Goal: Book appointment/travel/reservation

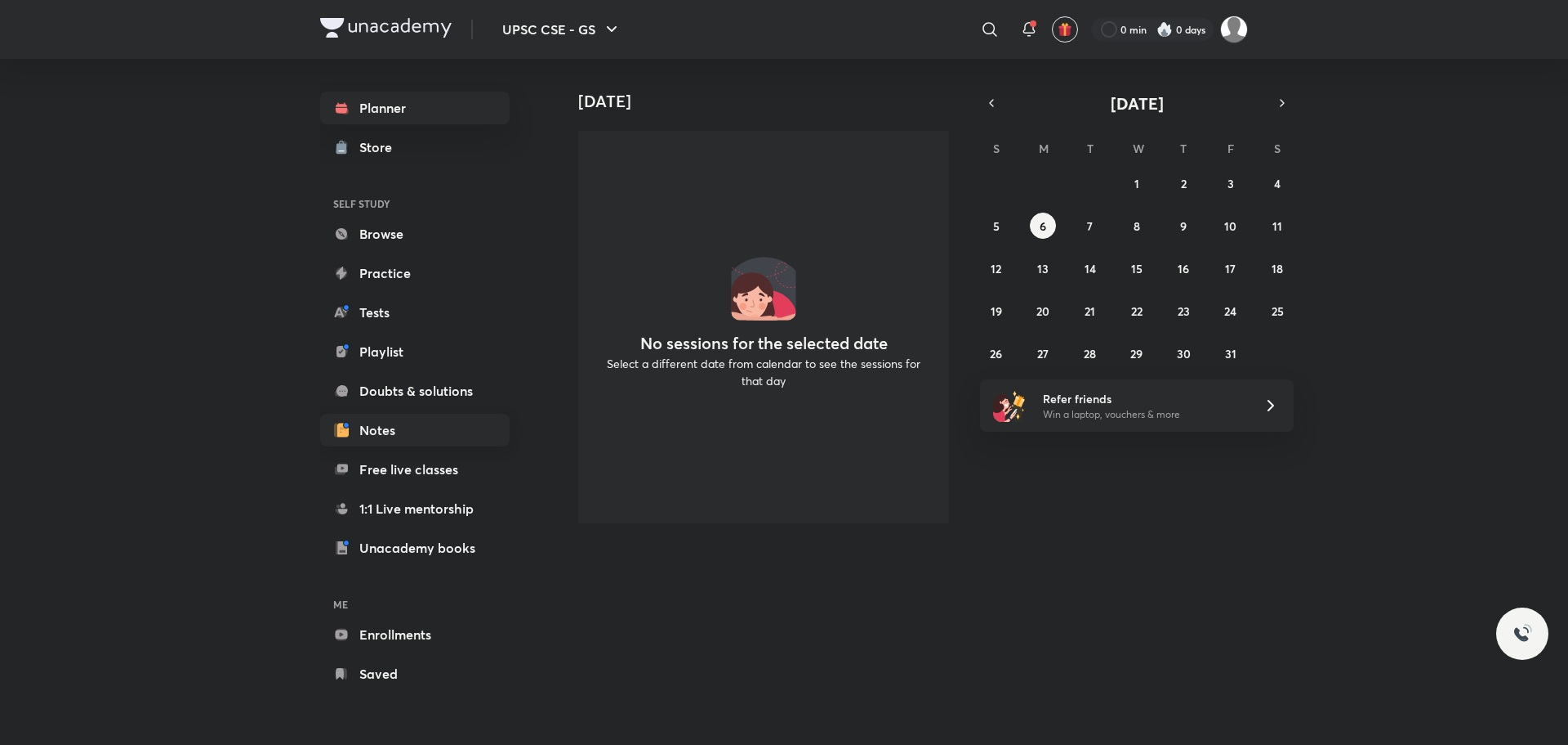
click at [391, 437] on link "Notes" at bounding box center [415, 429] width 189 height 33
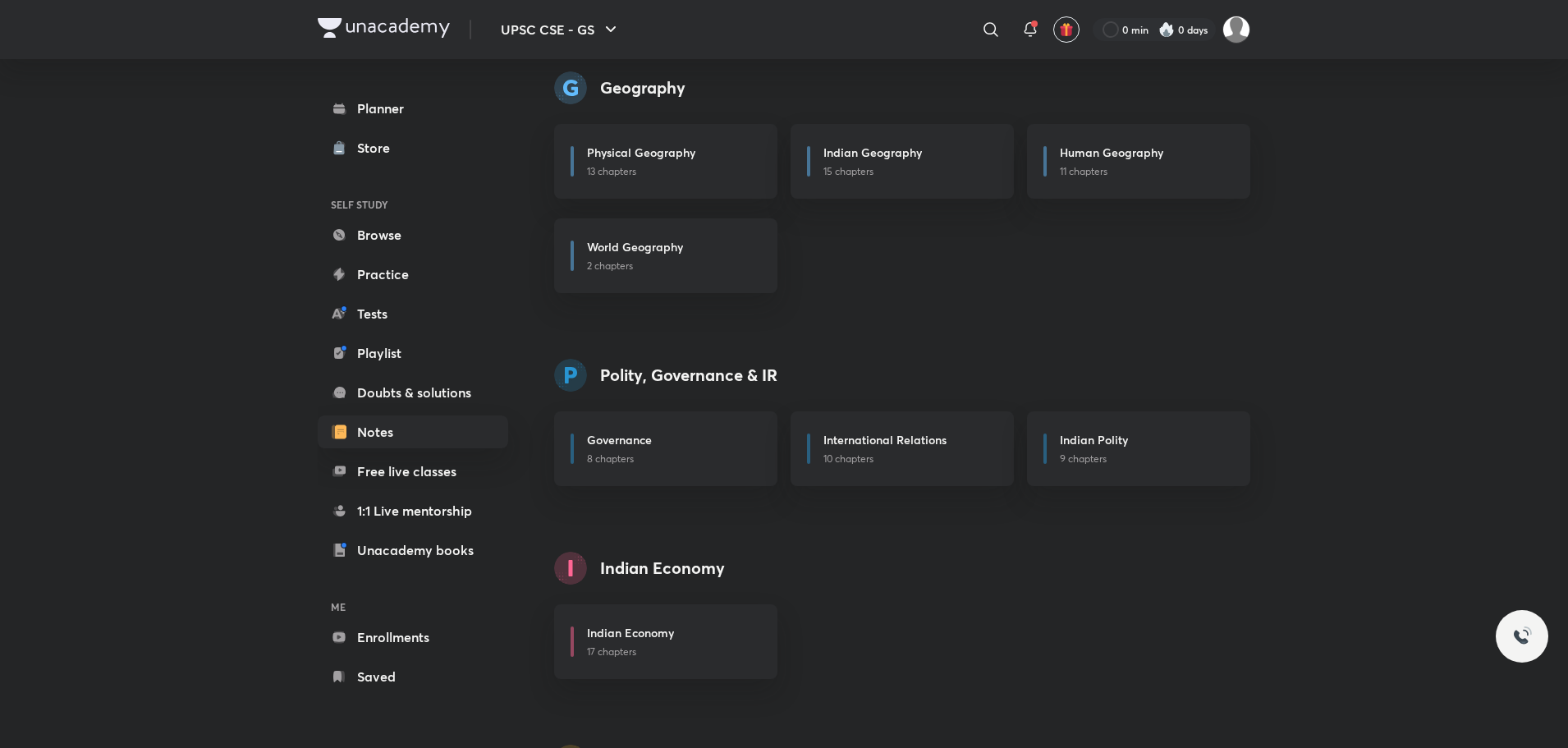
scroll to position [1642, 0]
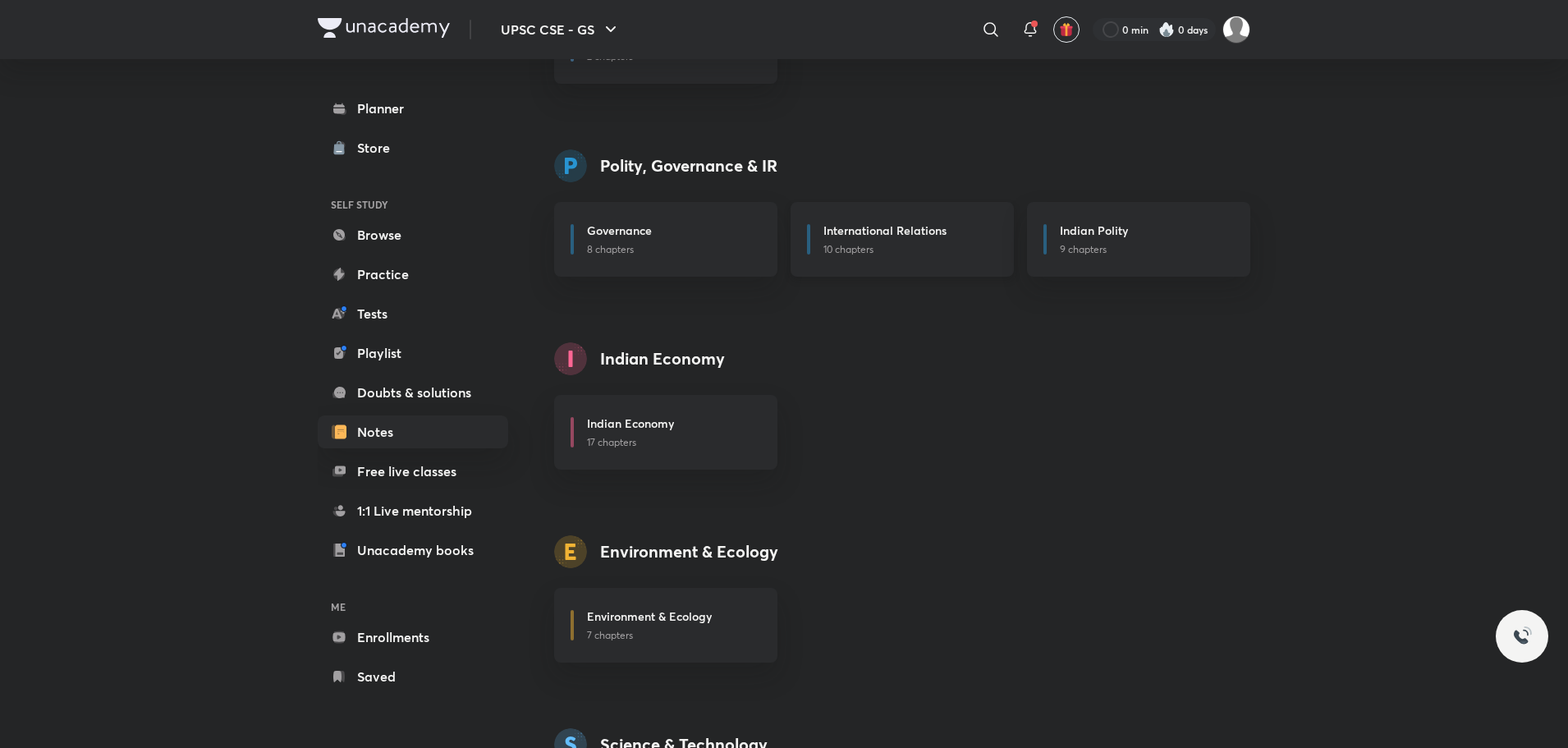
click at [854, 236] on h6 "International Relations" at bounding box center [885, 230] width 123 height 17
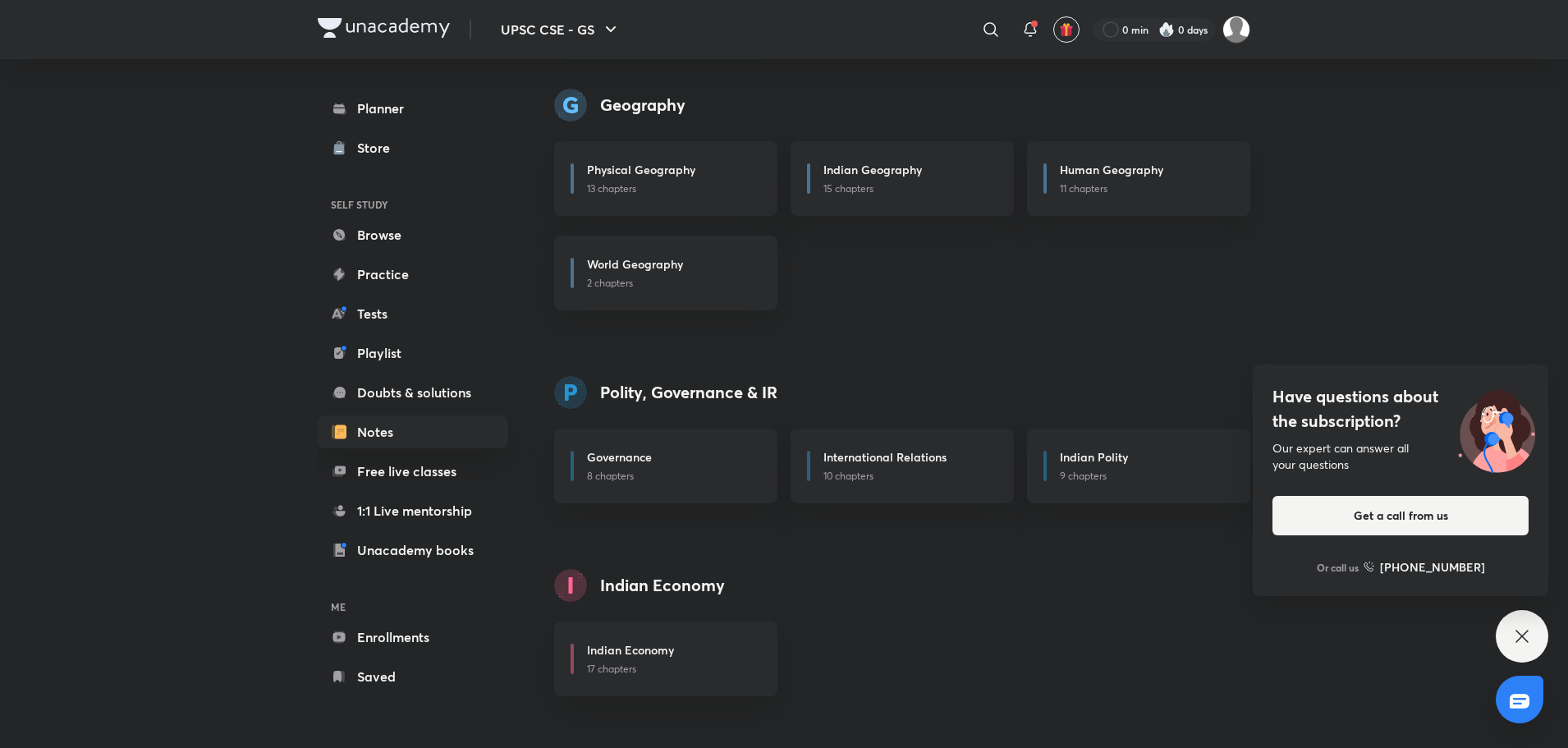
scroll to position [1401, 0]
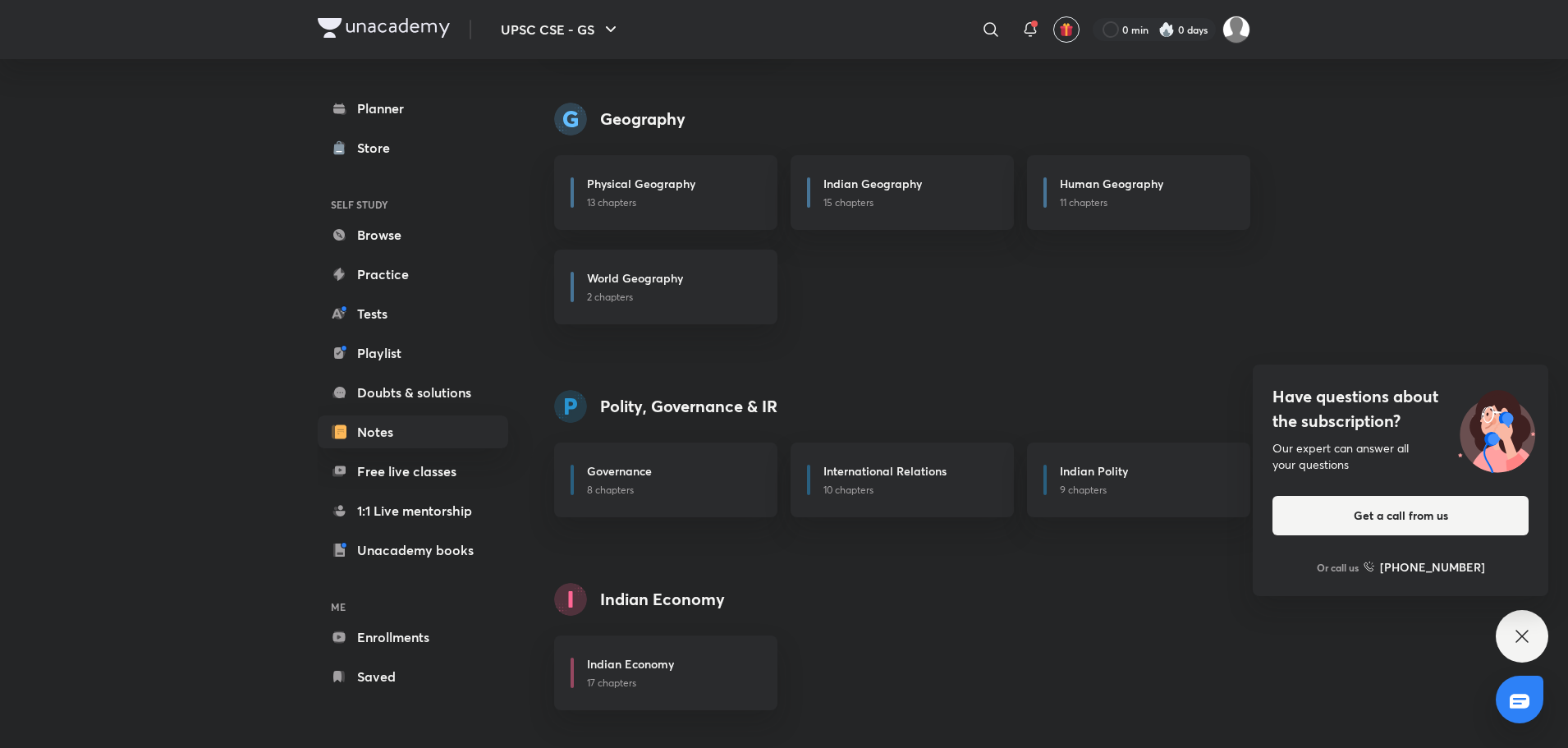
click at [1527, 646] on div "Have questions about the subscription? Our expert can answer all your questions…" at bounding box center [1521, 635] width 53 height 53
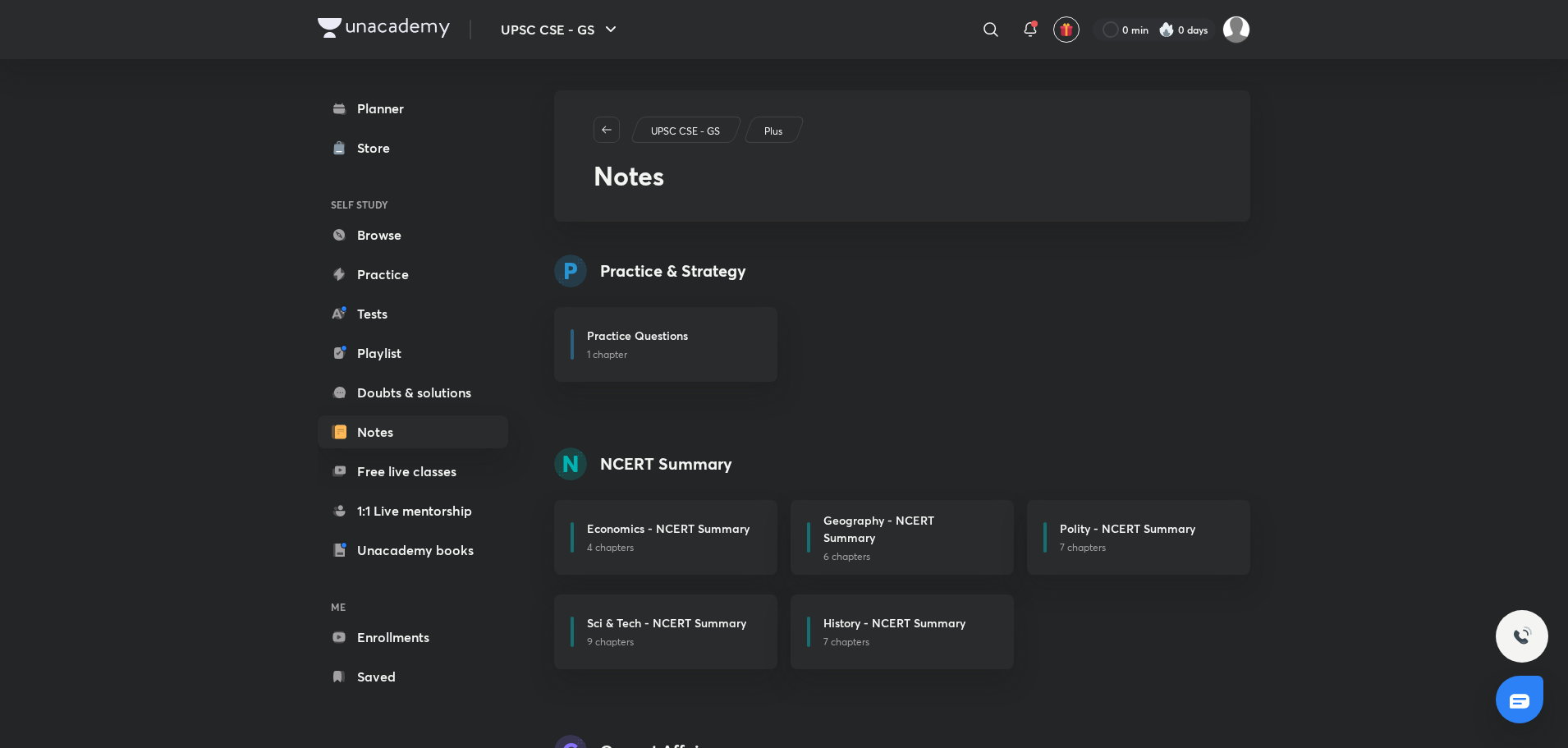
scroll to position [0, 0]
click at [426, 462] on link "Free live classes" at bounding box center [413, 471] width 190 height 33
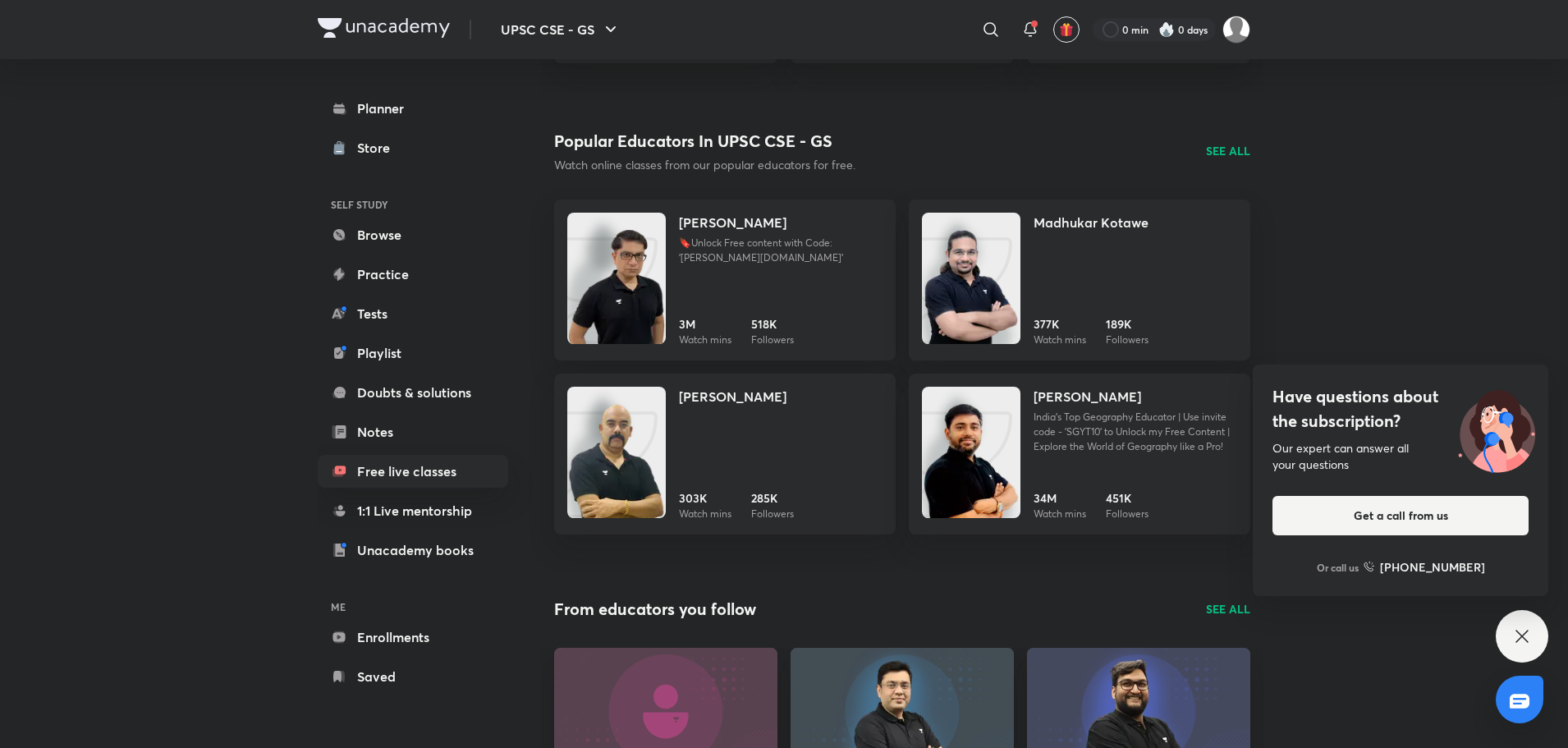
scroll to position [2526, 0]
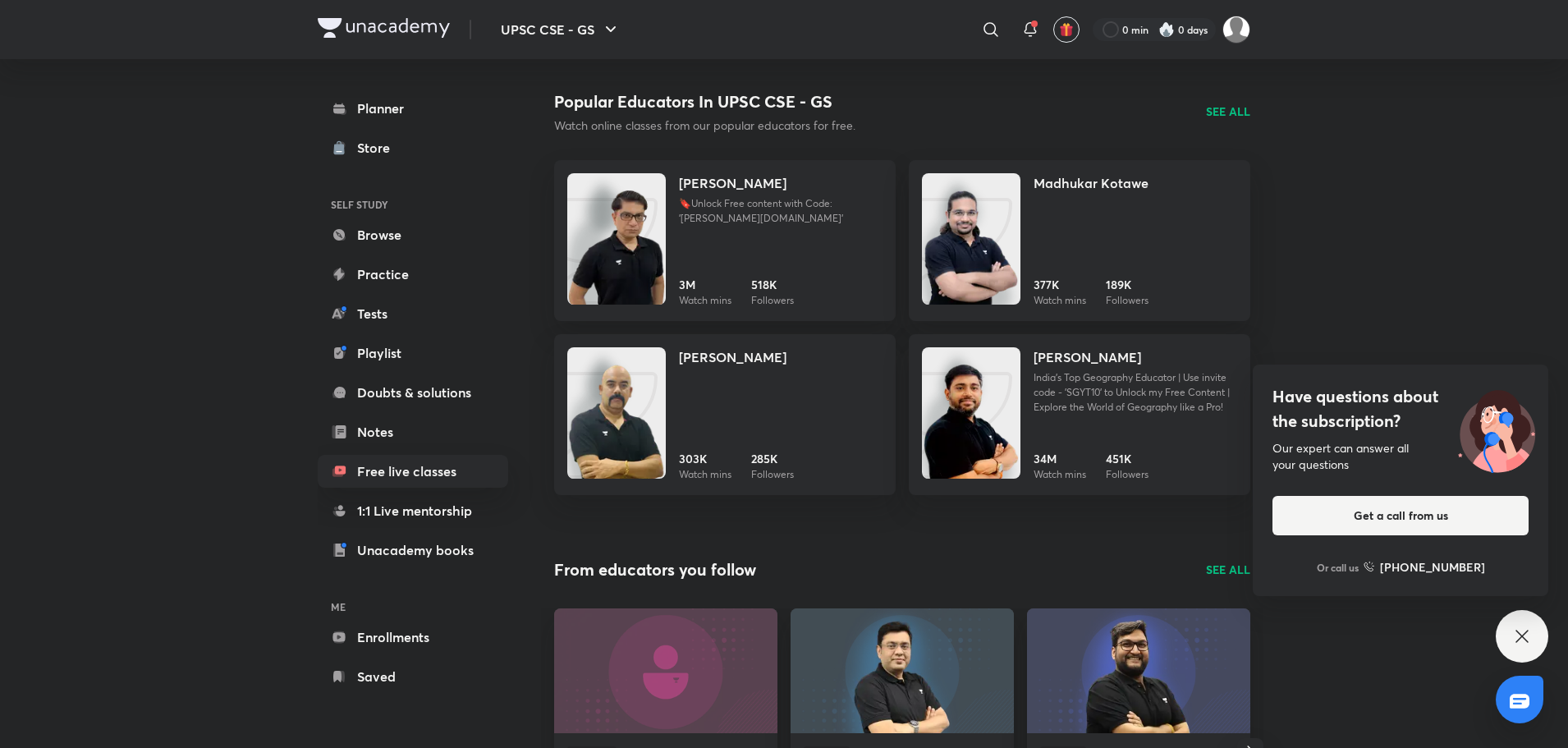
click at [1528, 625] on div "Have questions about the subscription? Our expert can answer all your questions…" at bounding box center [1521, 635] width 53 height 53
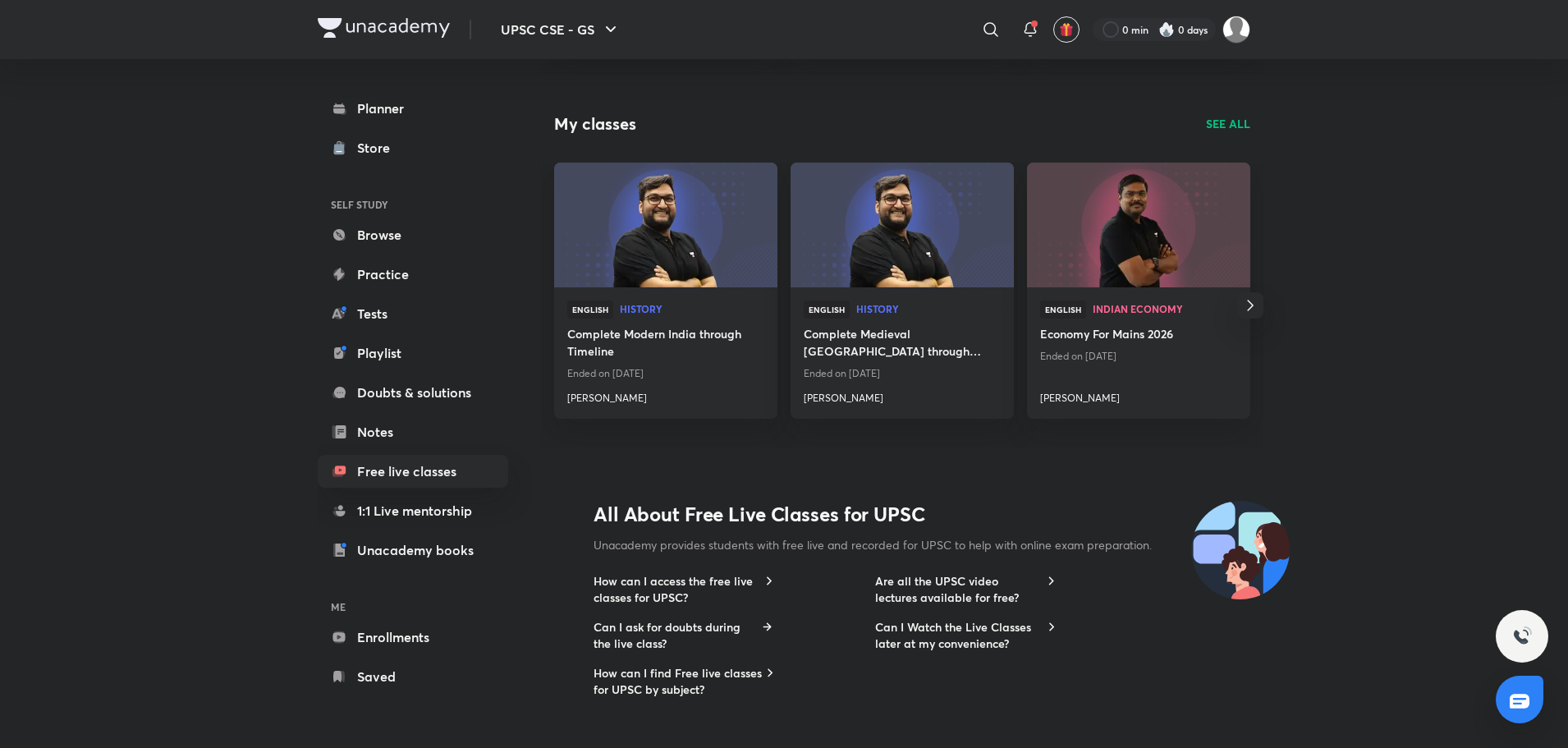
scroll to position [3363, 0]
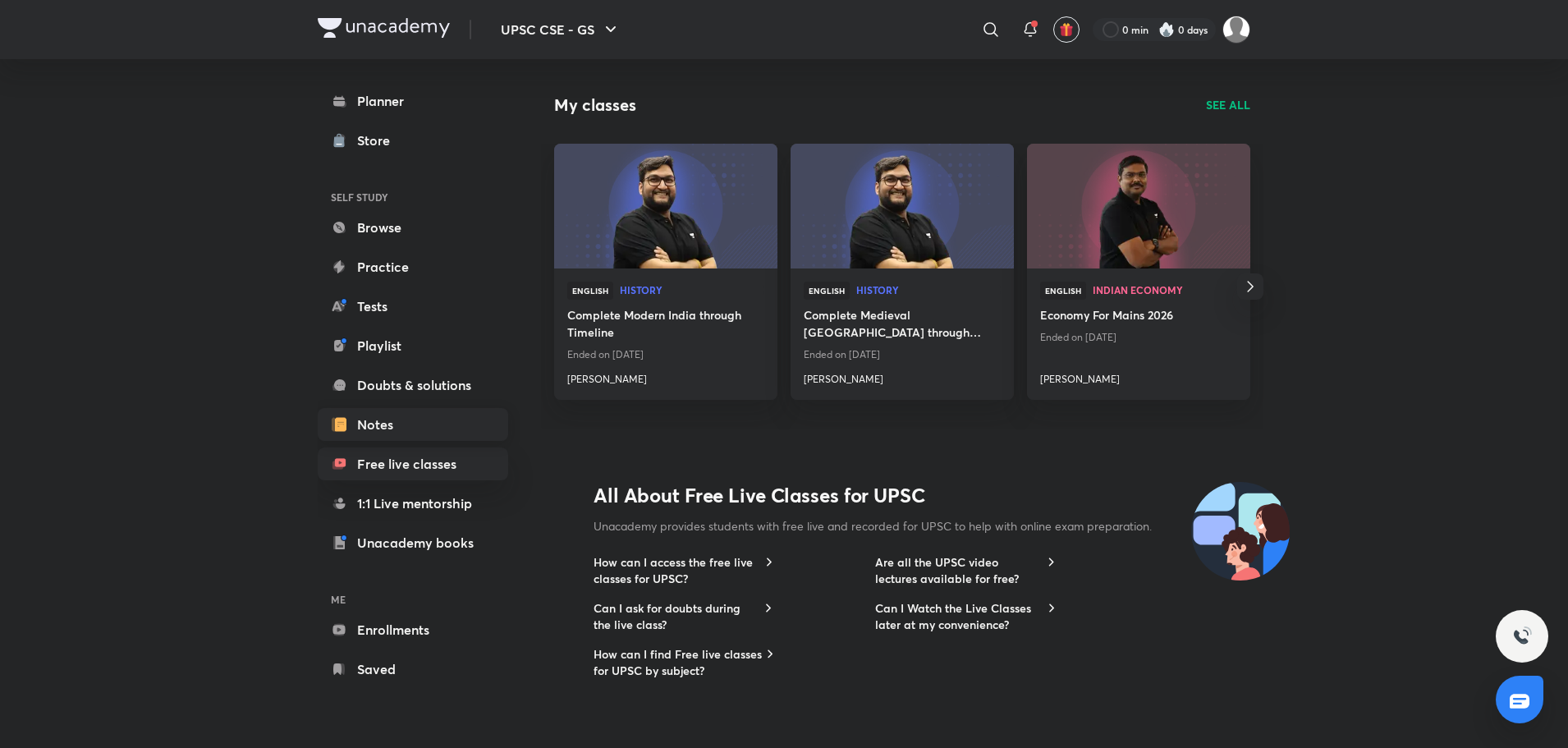
click at [381, 434] on link "Notes" at bounding box center [413, 424] width 190 height 33
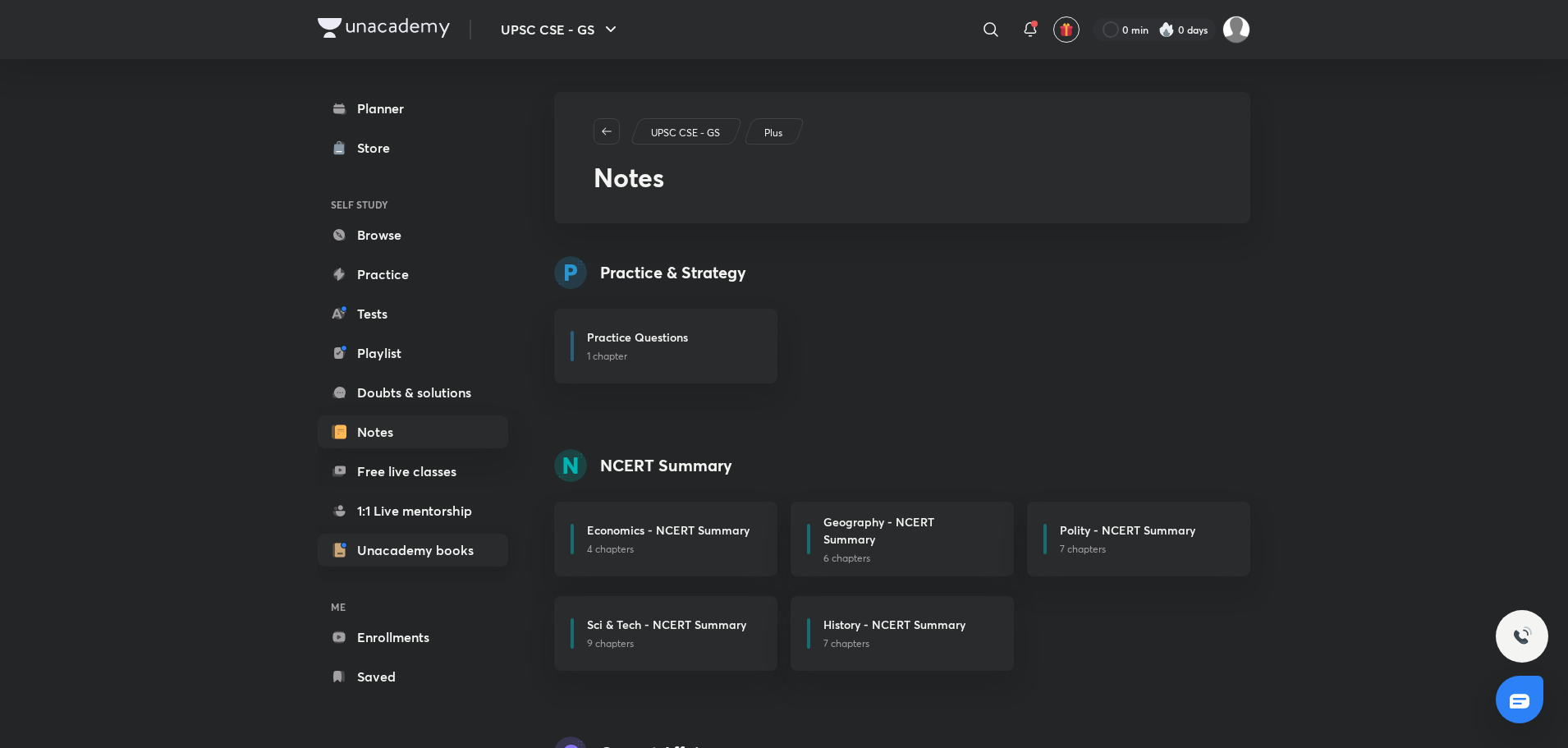
click at [429, 538] on link "Unacademy books" at bounding box center [413, 549] width 190 height 33
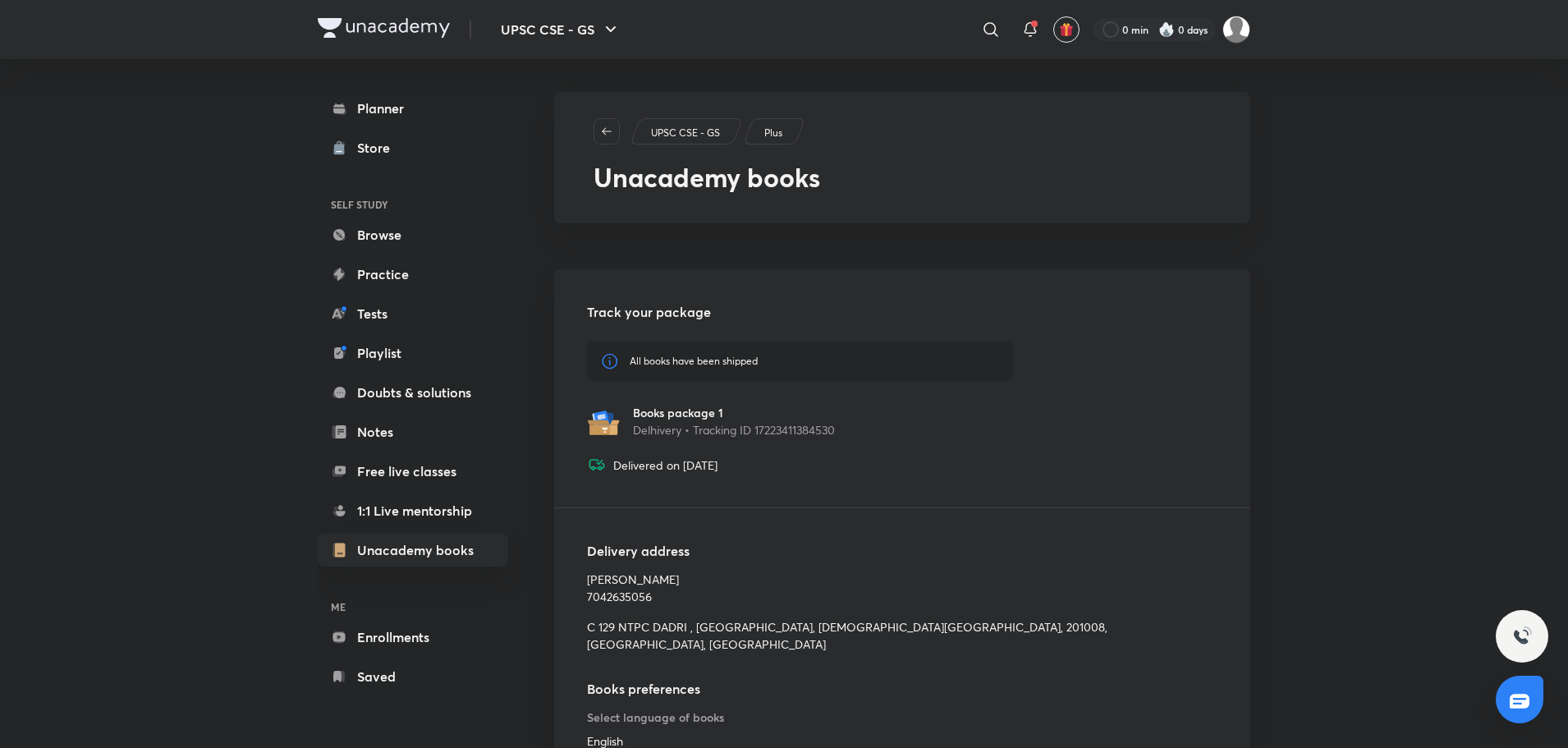
click at [710, 371] on div "All books have been shipped" at bounding box center [800, 362] width 427 height 40
drag, startPoint x: 638, startPoint y: 361, endPoint x: 765, endPoint y: 359, distance: 127.0
click at [765, 359] on div "All books have been shipped" at bounding box center [800, 362] width 427 height 40
drag, startPoint x: 766, startPoint y: 359, endPoint x: 624, endPoint y: 360, distance: 142.0
click at [624, 360] on div "All books have been shipped" at bounding box center [800, 362] width 427 height 40
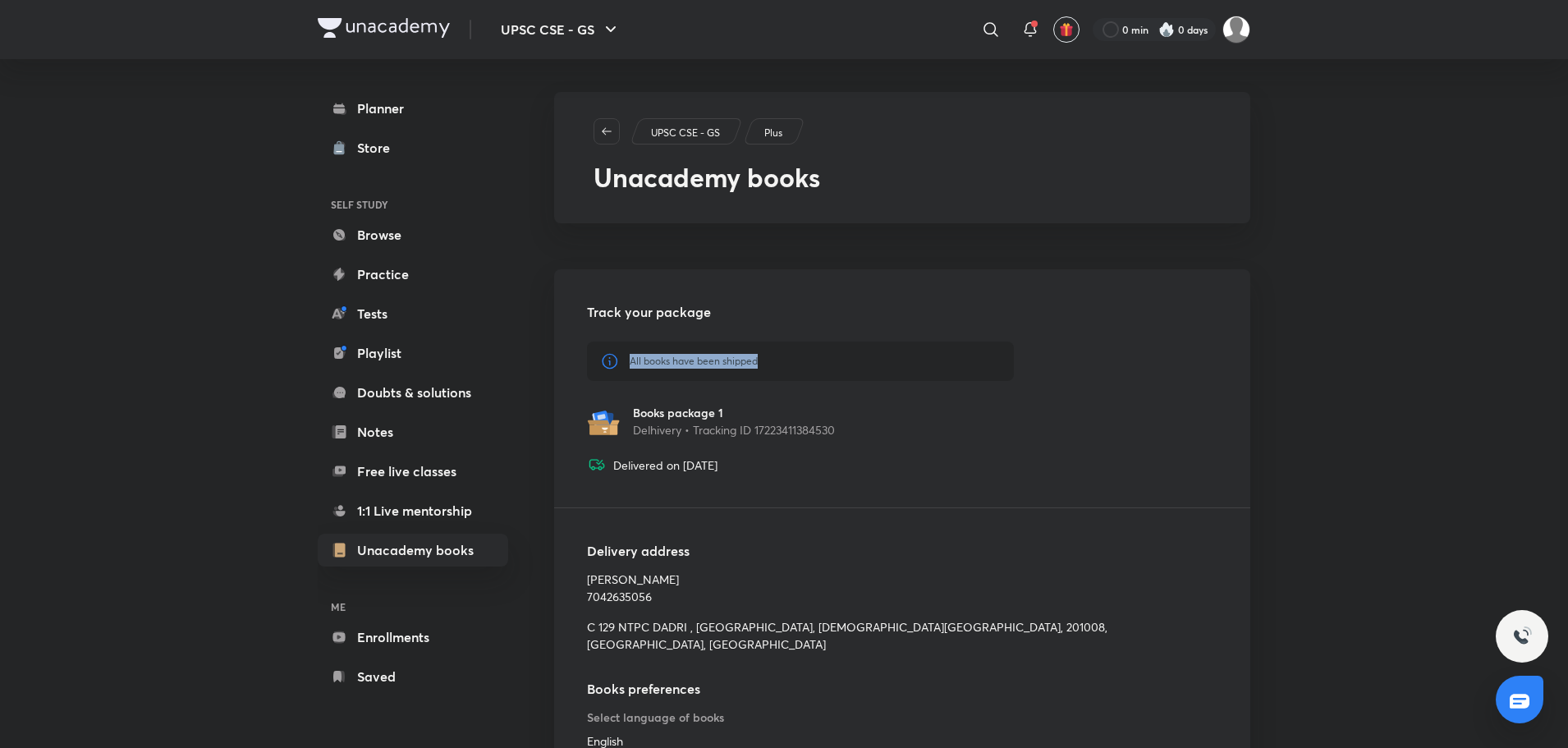
click at [733, 332] on div "Track your package All books have been shipped Books package 1 Delhivery • Trac…" at bounding box center [800, 388] width 427 height 172
drag, startPoint x: 599, startPoint y: 312, endPoint x: 761, endPoint y: 330, distance: 163.0
click at [761, 330] on div "Track your package All books have been shipped Books package 1 Delhivery • Trac…" at bounding box center [800, 388] width 427 height 172
click at [784, 306] on h5 "Track your package" at bounding box center [800, 312] width 427 height 20
drag, startPoint x: 732, startPoint y: 314, endPoint x: 556, endPoint y: 319, distance: 176.1
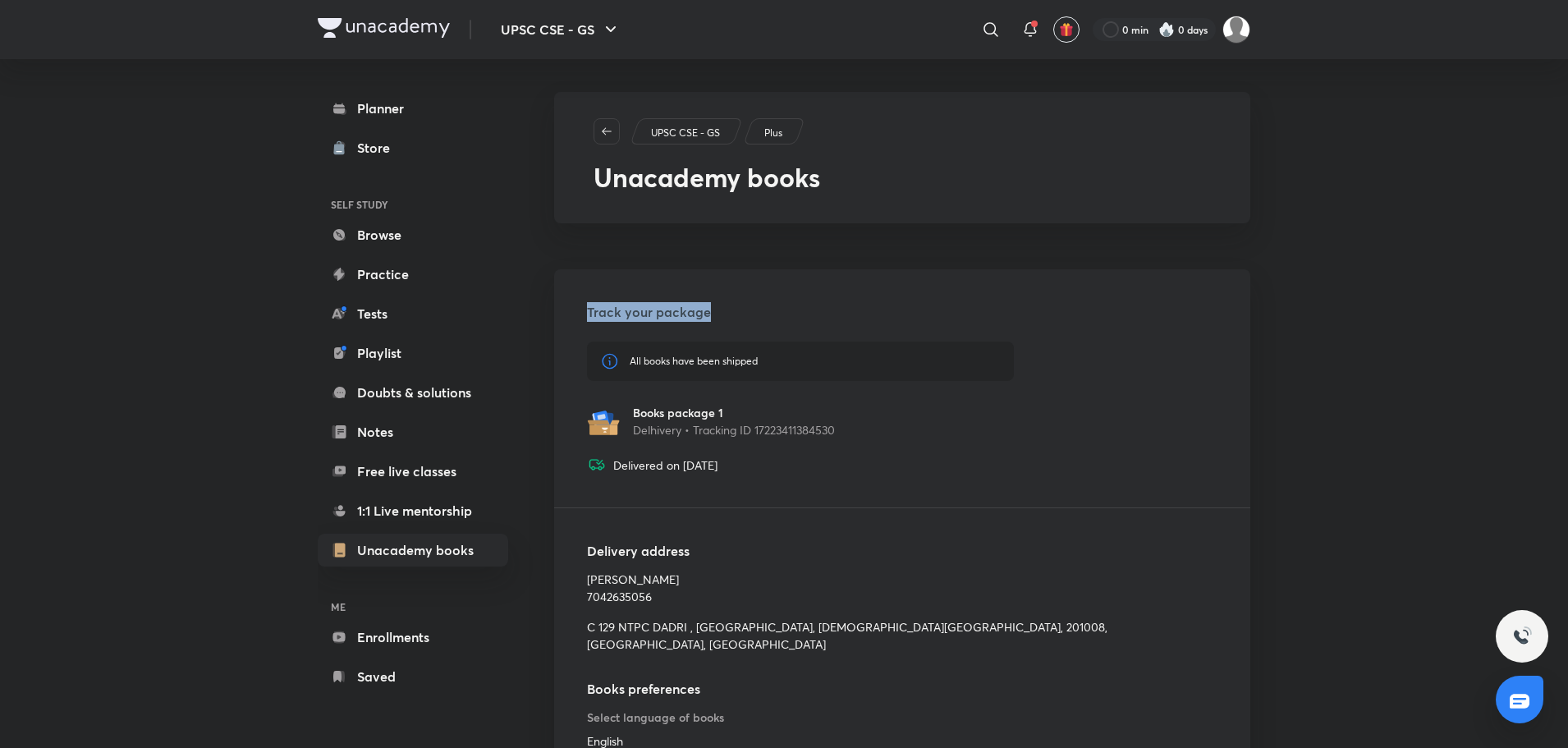
click at [556, 319] on div "Track your package All books have been shipped Books package 1 Delhivery • Trac…" at bounding box center [902, 388] width 696 height 238
click at [733, 254] on div "UPSC CSE - GS Plus Unacademy books Track your package All books have been shipp…" at bounding box center [902, 458] width 696 height 731
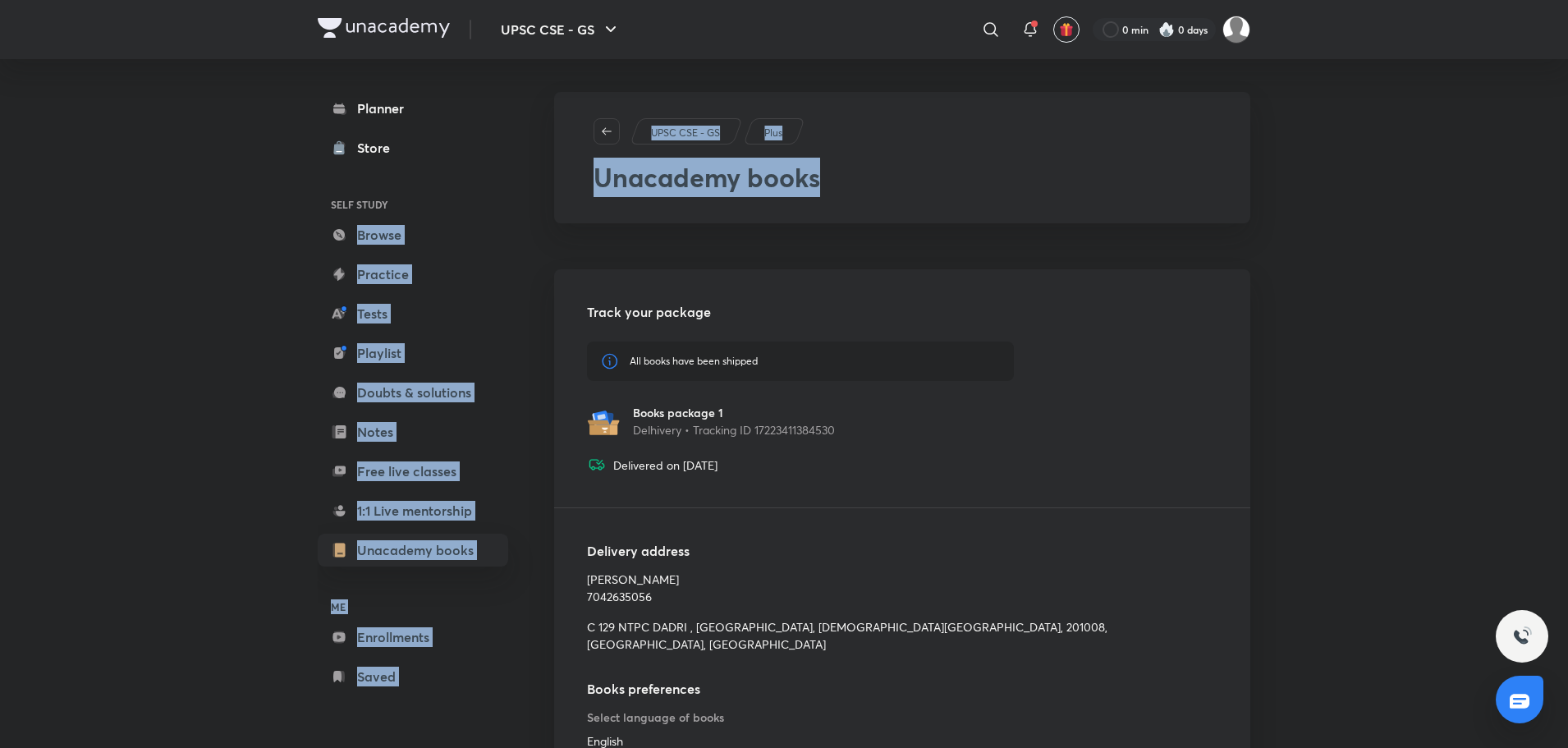
drag, startPoint x: 816, startPoint y: 178, endPoint x: 510, endPoint y: 189, distance: 306.2
click at [510, 189] on div "Planner Store SELF STUDY Browse Practice Tests Playlist Doubts & solutions Note…" at bounding box center [784, 441] width 933 height 764
click at [664, 223] on div "UPSC CSE - GS Plus Unacademy books Track your package All books have been shipp…" at bounding box center [902, 458] width 696 height 731
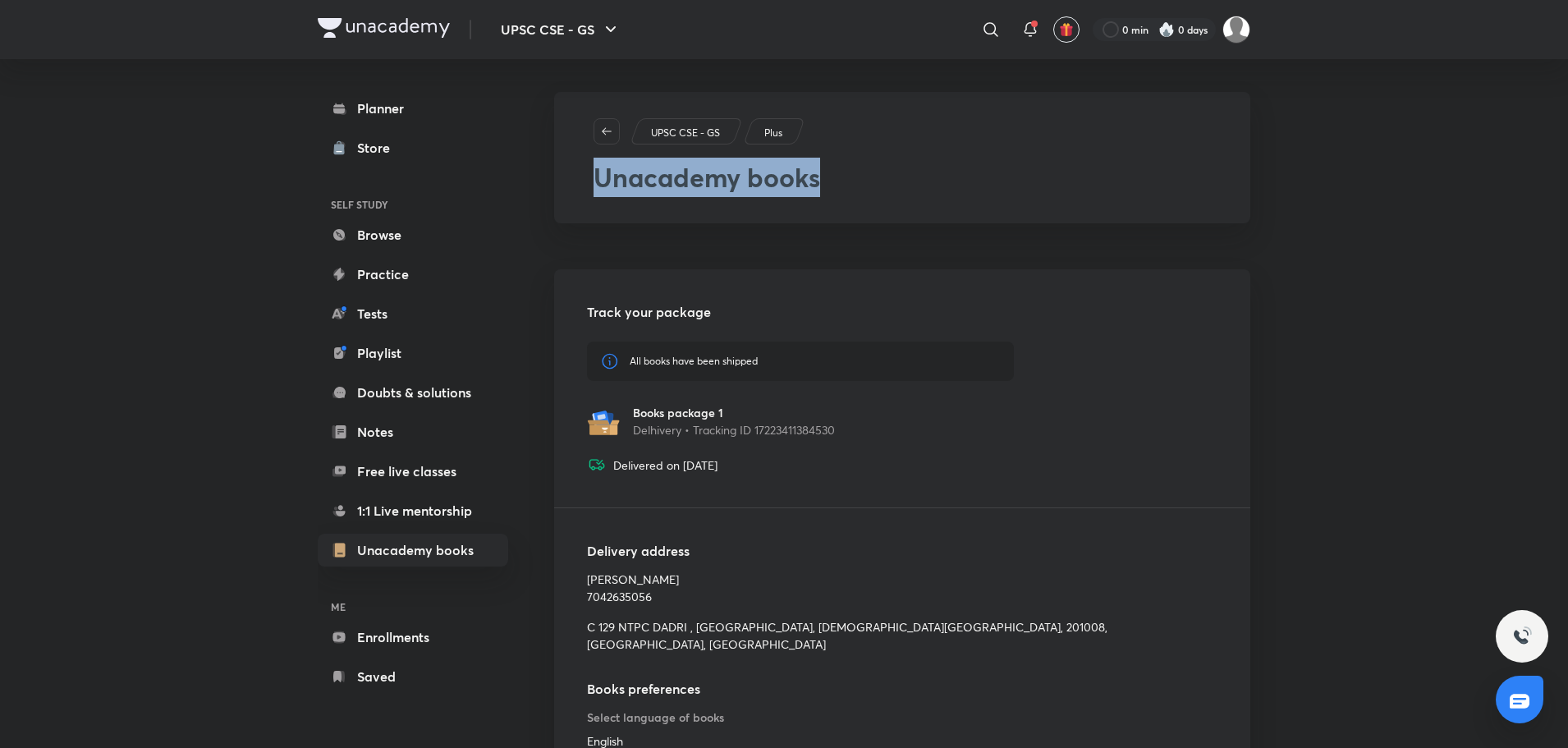
drag, startPoint x: 581, startPoint y: 175, endPoint x: 836, endPoint y: 174, distance: 255.0
click at [829, 178] on div "UPSC CSE - GS Plus Unacademy books" at bounding box center [902, 158] width 696 height 132
click at [846, 173] on h2 "Unacademy books" at bounding box center [902, 177] width 617 height 40
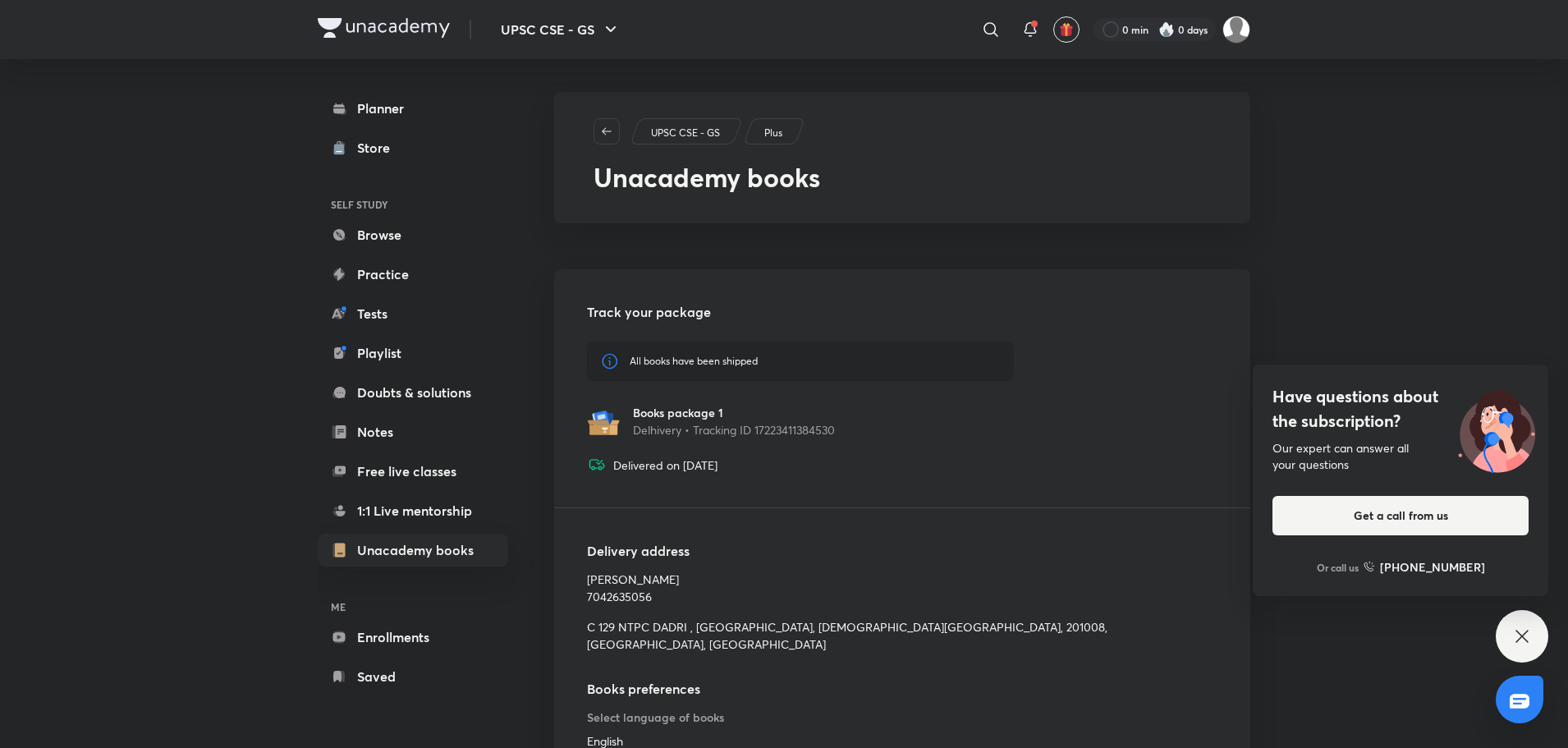
click at [1521, 636] on icon at bounding box center [1521, 635] width 12 height 12
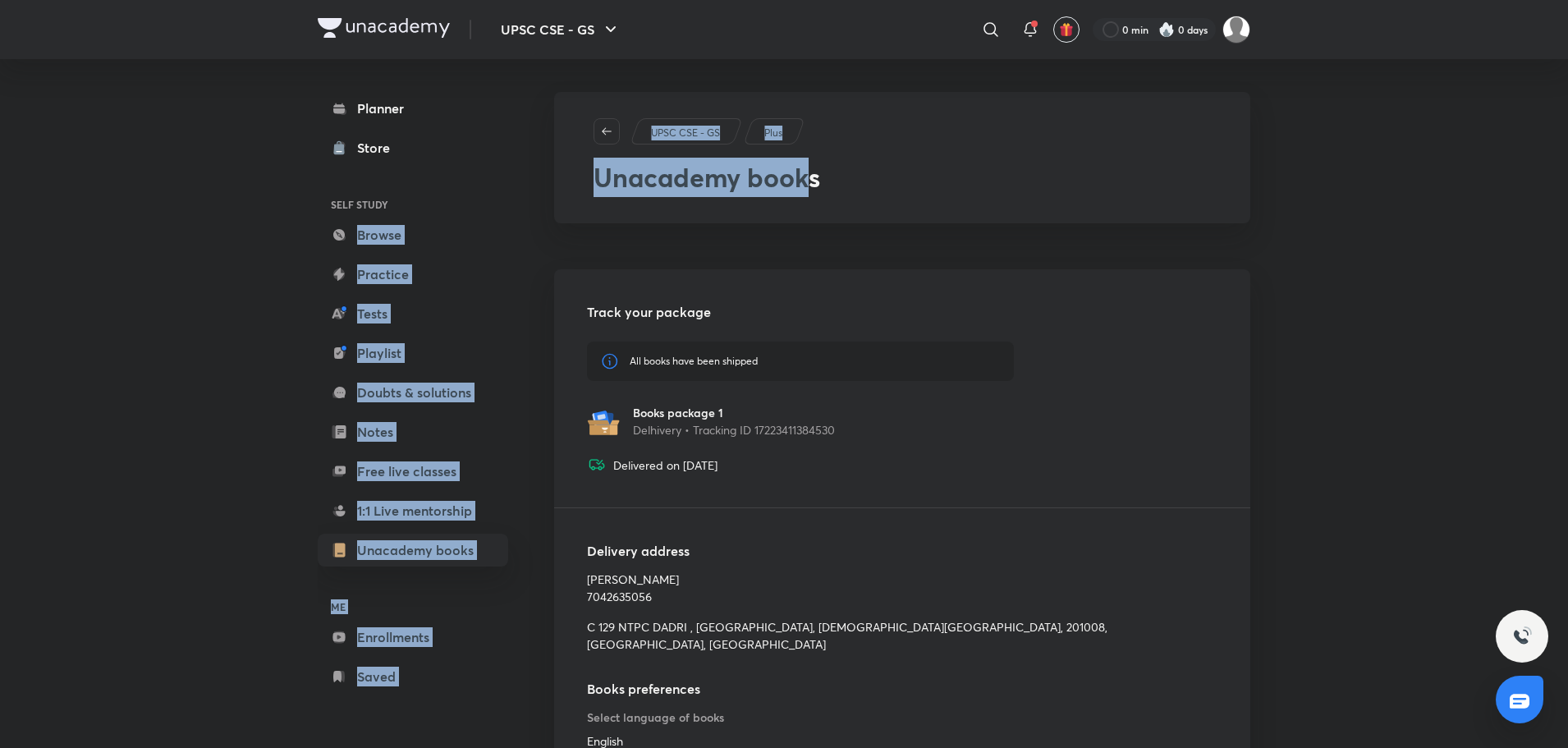
drag, startPoint x: 798, startPoint y: 182, endPoint x: 487, endPoint y: 203, distance: 311.7
click at [487, 203] on div "Planner Store SELF STUDY Browse Practice Tests Playlist Doubts & solutions Note…" at bounding box center [784, 441] width 933 height 764
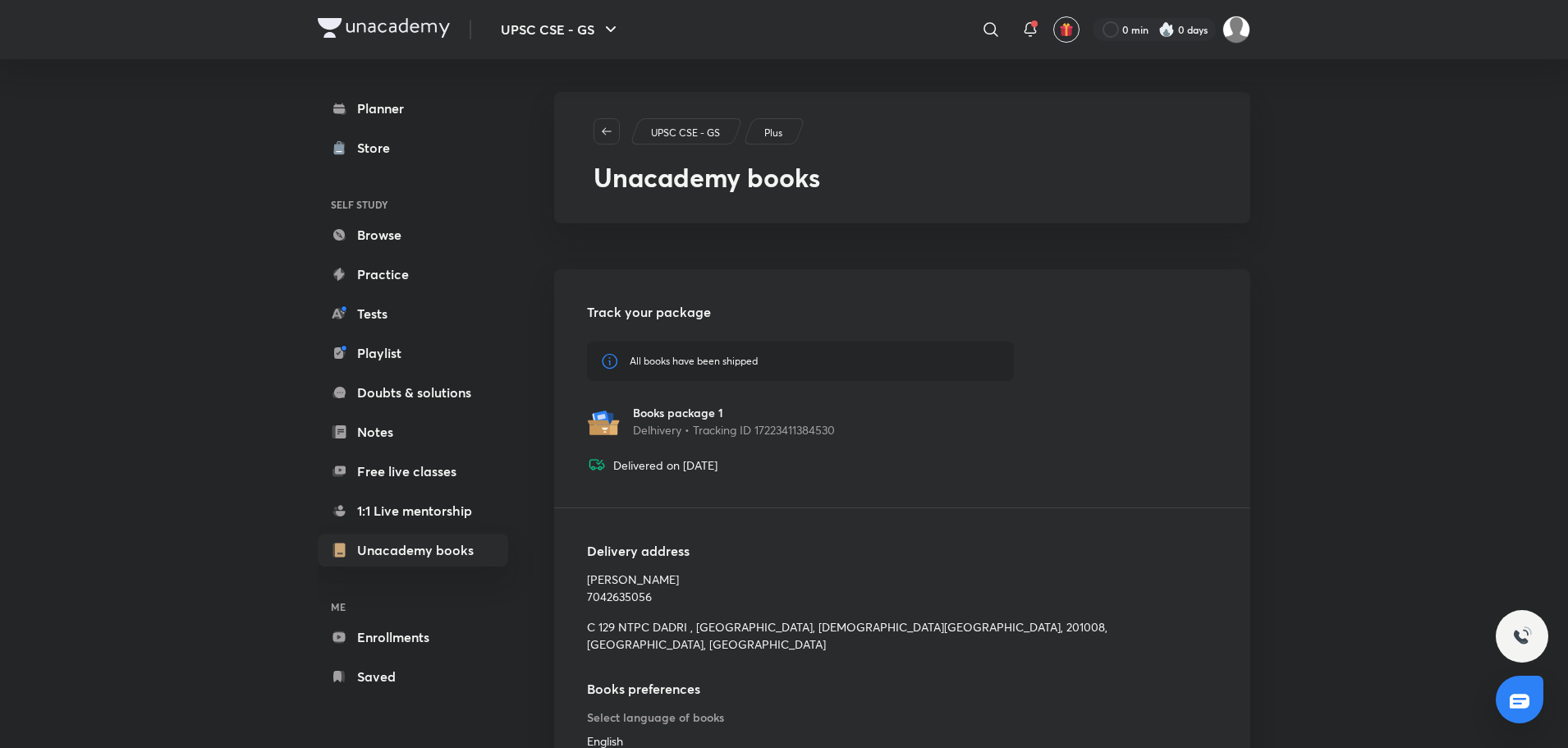
click at [875, 193] on h2 "Unacademy books" at bounding box center [902, 177] width 617 height 40
drag, startPoint x: 700, startPoint y: 189, endPoint x: 591, endPoint y: 194, distance: 109.1
click at [591, 194] on div "UPSC CSE - GS Plus Unacademy books" at bounding box center [902, 158] width 696 height 132
click at [859, 166] on h2 "Unacademy books" at bounding box center [902, 177] width 617 height 40
drag, startPoint x: 843, startPoint y: 139, endPoint x: 634, endPoint y: 147, distance: 209.2
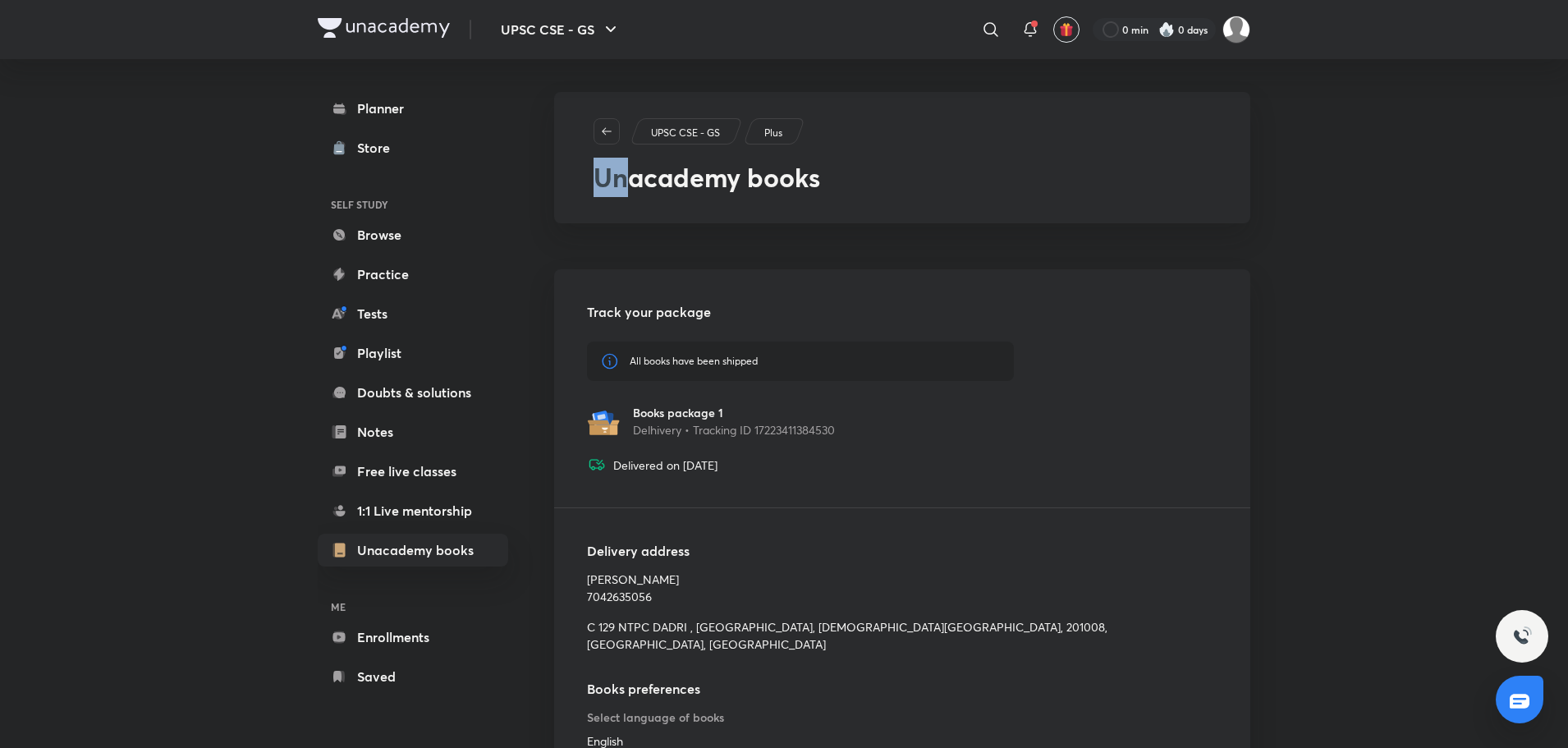
click at [634, 147] on div "UPSC CSE - GS Plus Unacademy books" at bounding box center [902, 158] width 696 height 132
click at [948, 108] on div "UPSC CSE - GS Plus Unacademy books" at bounding box center [902, 158] width 696 height 132
drag, startPoint x: 845, startPoint y: 142, endPoint x: 630, endPoint y: 142, distance: 215.0
click at [630, 142] on div "UPSC CSE - GS Plus" at bounding box center [902, 131] width 617 height 27
click at [863, 126] on div "UPSC CSE - GS Plus" at bounding box center [902, 131] width 617 height 27
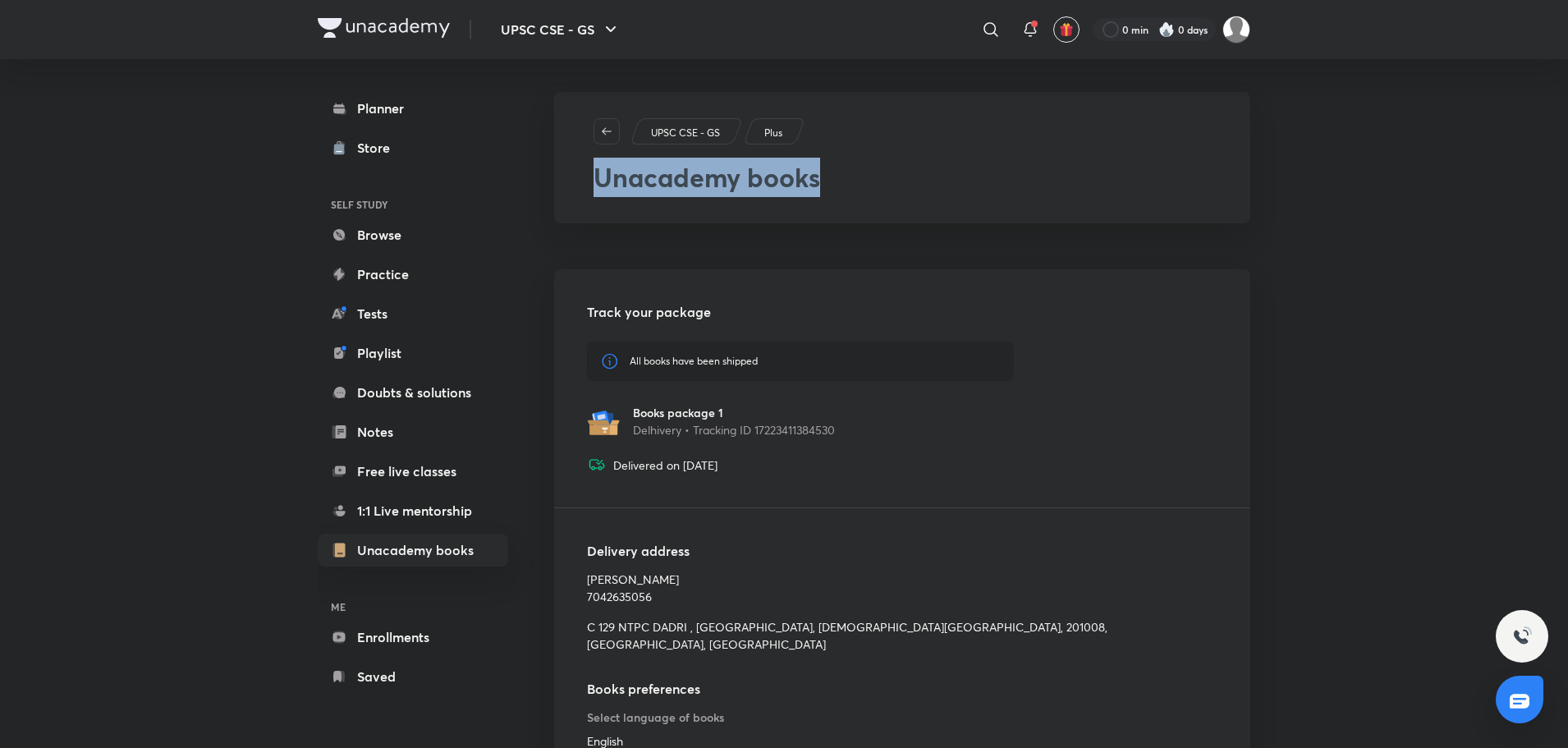
drag, startPoint x: 772, startPoint y: 178, endPoint x: 596, endPoint y: 191, distance: 176.5
click at [596, 191] on h2 "Unacademy books" at bounding box center [902, 177] width 617 height 40
click at [813, 141] on div "UPSC CSE - GS Plus" at bounding box center [902, 131] width 617 height 27
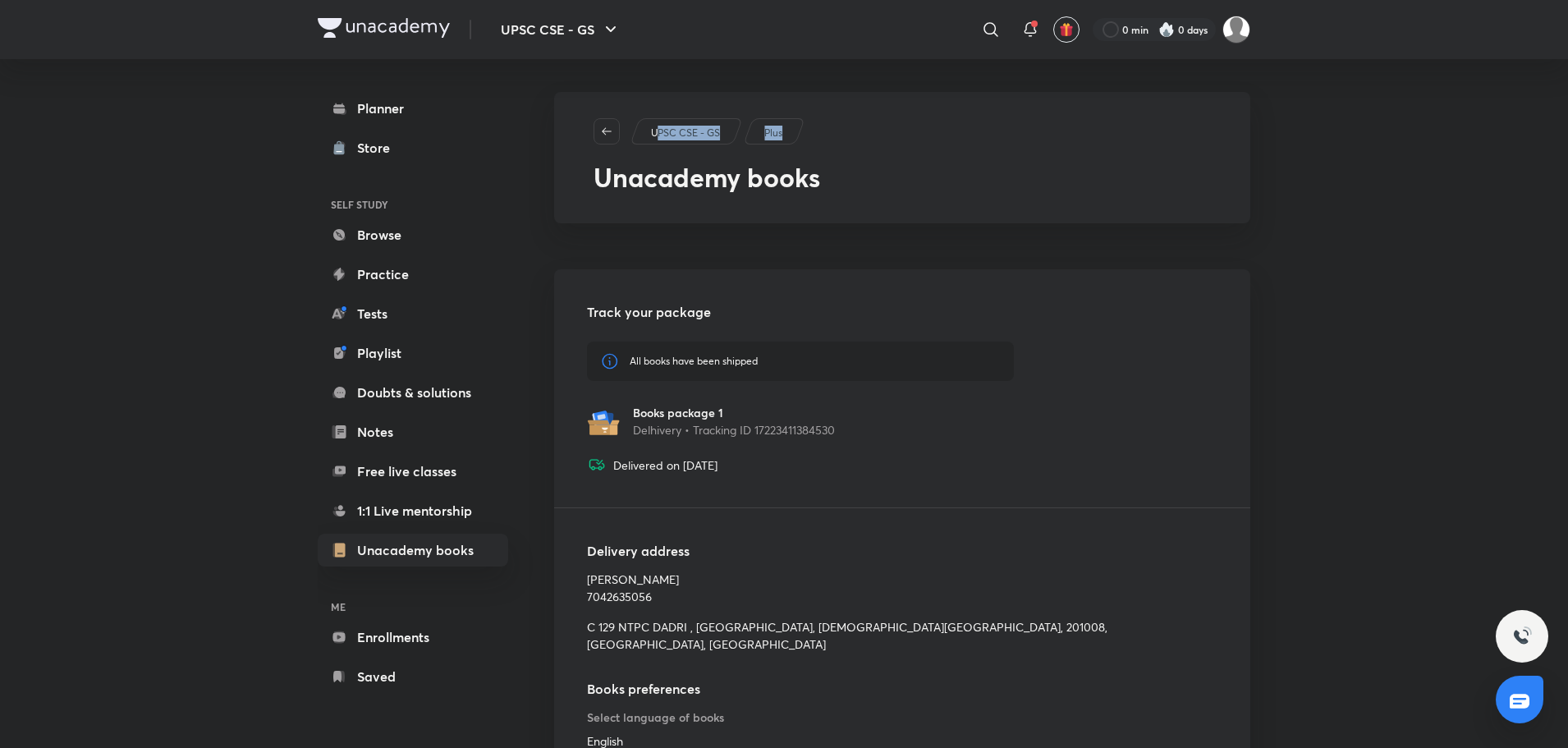
drag, startPoint x: 843, startPoint y: 136, endPoint x: 652, endPoint y: 142, distance: 191.1
click at [652, 142] on div "UPSC CSE - GS Plus" at bounding box center [902, 131] width 617 height 27
click at [973, 135] on div "UPSC CSE - GS Plus" at bounding box center [902, 131] width 617 height 27
drag, startPoint x: 825, startPoint y: 134, endPoint x: 631, endPoint y: 139, distance: 194.1
click at [631, 139] on div "UPSC CSE - GS Plus" at bounding box center [902, 131] width 617 height 27
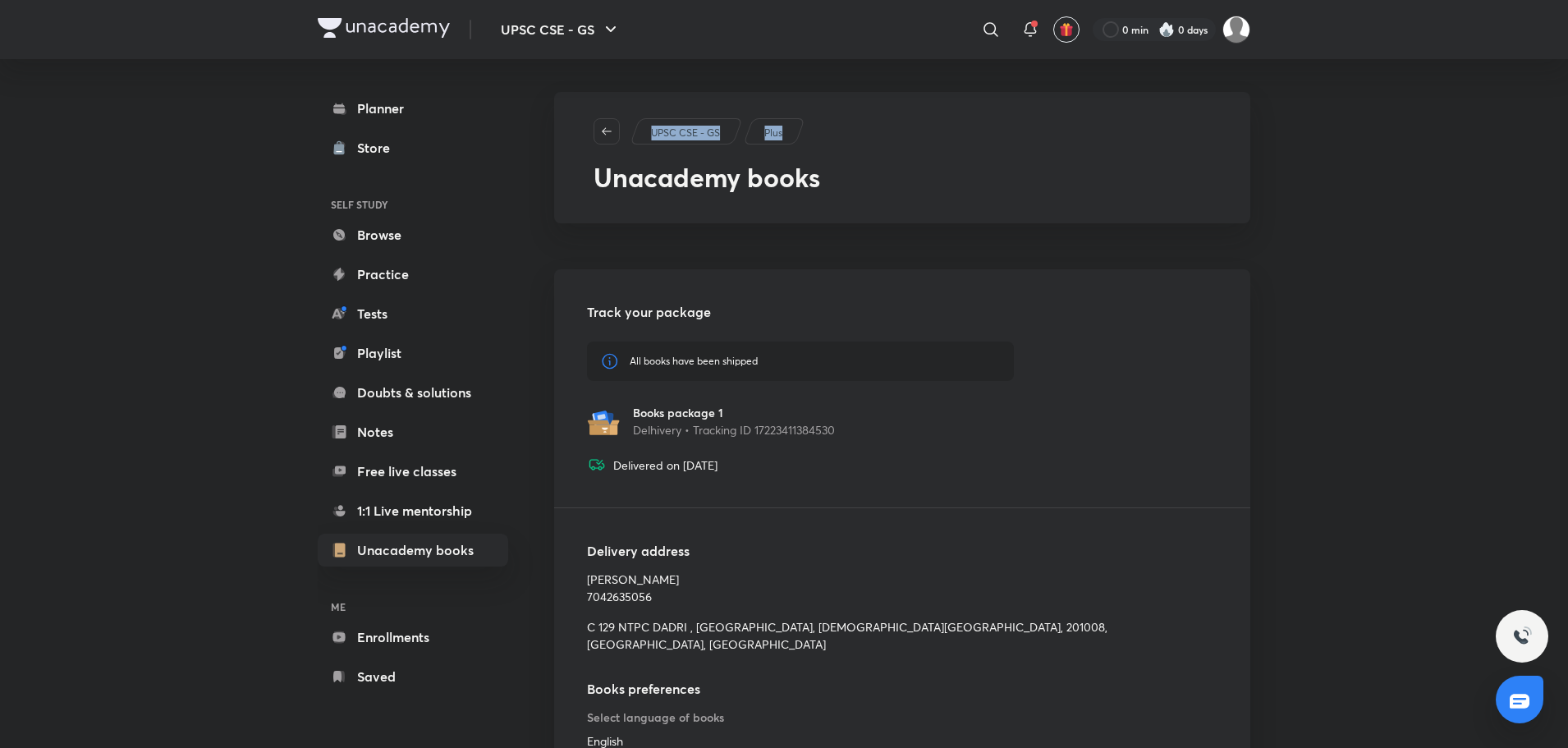
click at [943, 117] on div "UPSC CSE - GS Plus Unacademy books" at bounding box center [902, 158] width 696 height 132
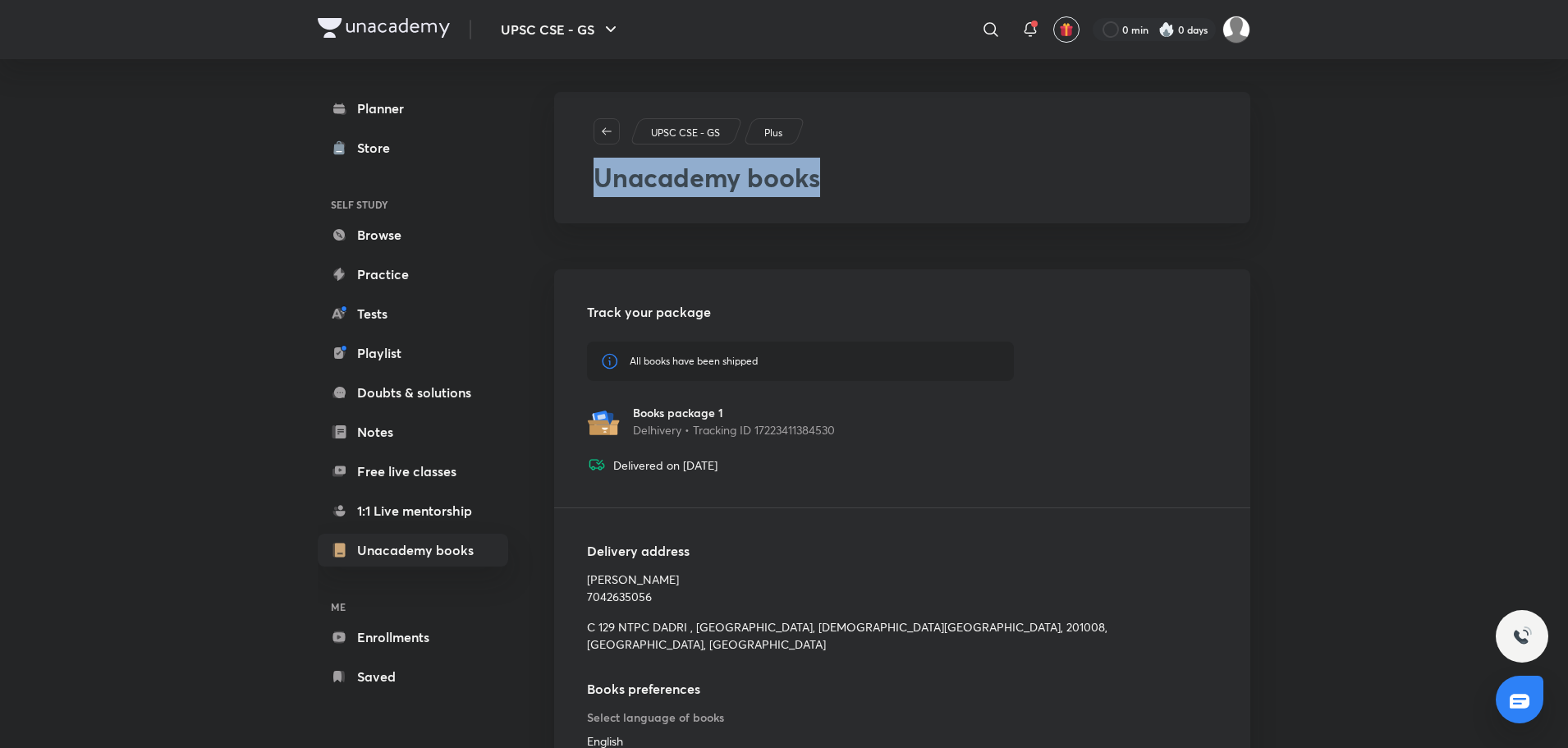
drag, startPoint x: 816, startPoint y: 162, endPoint x: 589, endPoint y: 179, distance: 227.6
click at [589, 179] on div "UPSC CSE - GS Plus Unacademy books" at bounding box center [902, 158] width 696 height 132
click at [663, 197] on div "UPSC CSE - GS Plus Unacademy books" at bounding box center [902, 158] width 696 height 132
click at [676, 217] on div "UPSC CSE - GS Plus Unacademy books" at bounding box center [902, 158] width 696 height 132
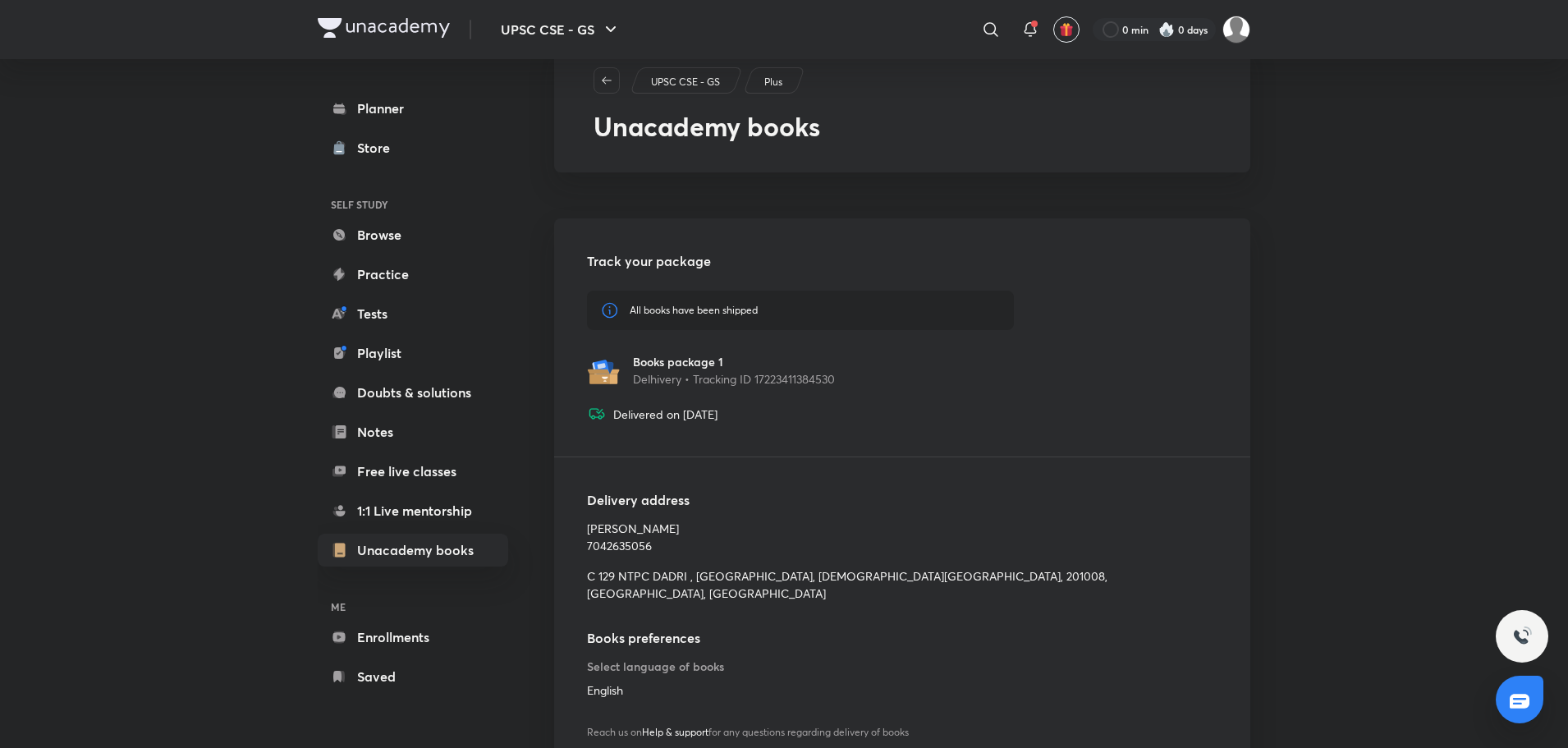
scroll to position [88, 0]
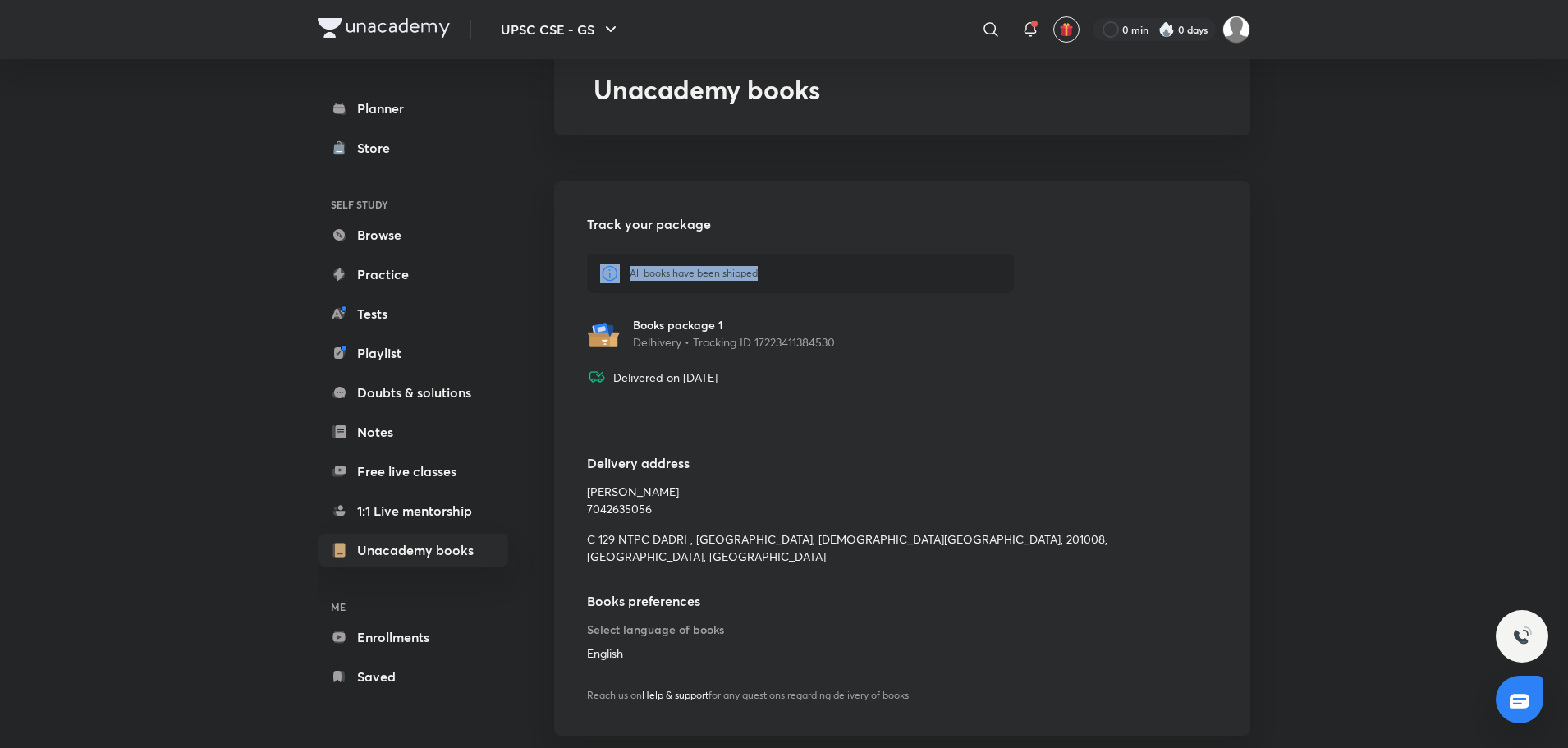
drag, startPoint x: 624, startPoint y: 267, endPoint x: 794, endPoint y: 268, distance: 170.0
click at [794, 268] on div "All books have been shipped" at bounding box center [800, 273] width 427 height 40
click at [811, 230] on h5 "Track your package" at bounding box center [800, 224] width 427 height 20
click at [385, 504] on link "1:1 Live mentorship" at bounding box center [413, 510] width 190 height 33
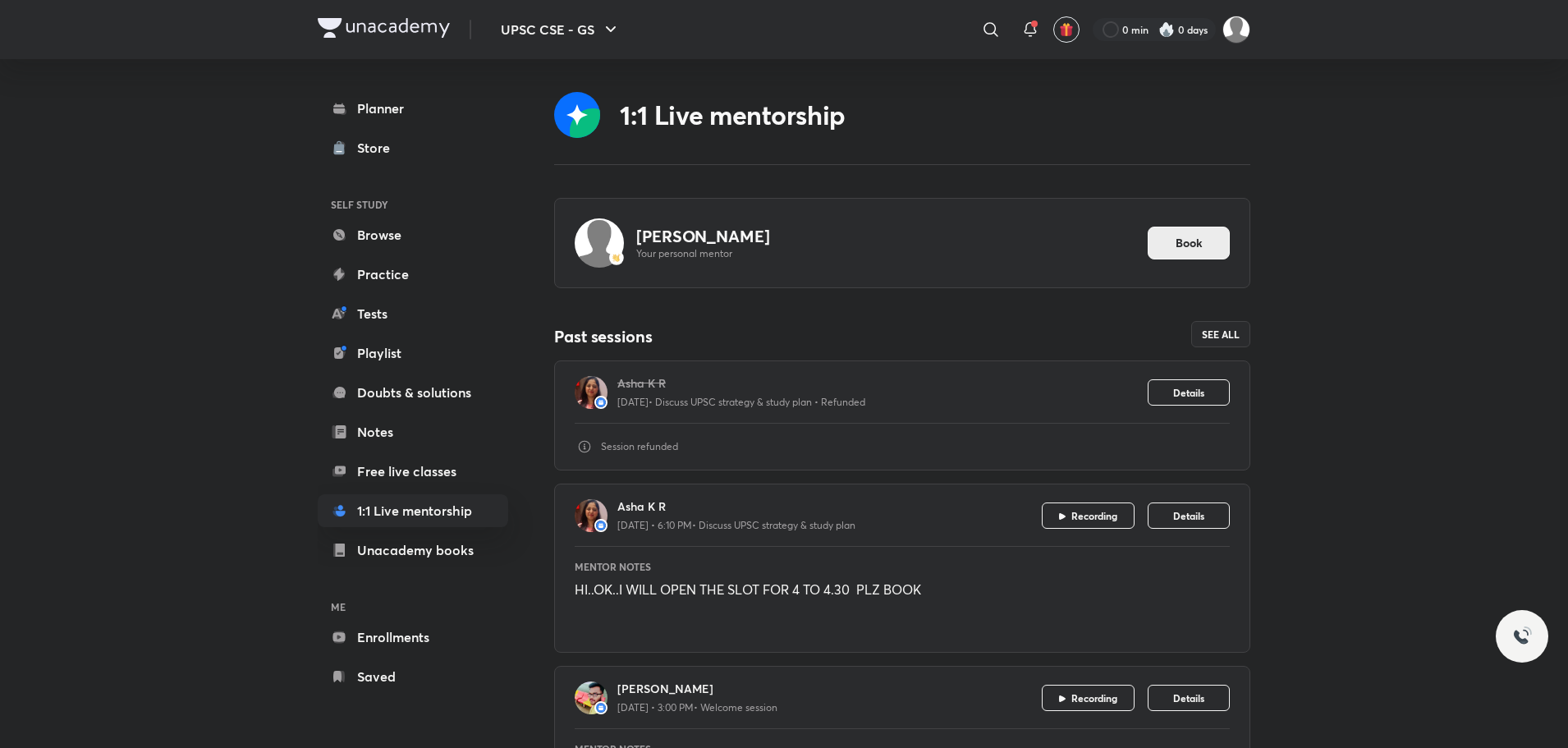
click at [1188, 246] on span "Book" at bounding box center [1188, 243] width 27 height 17
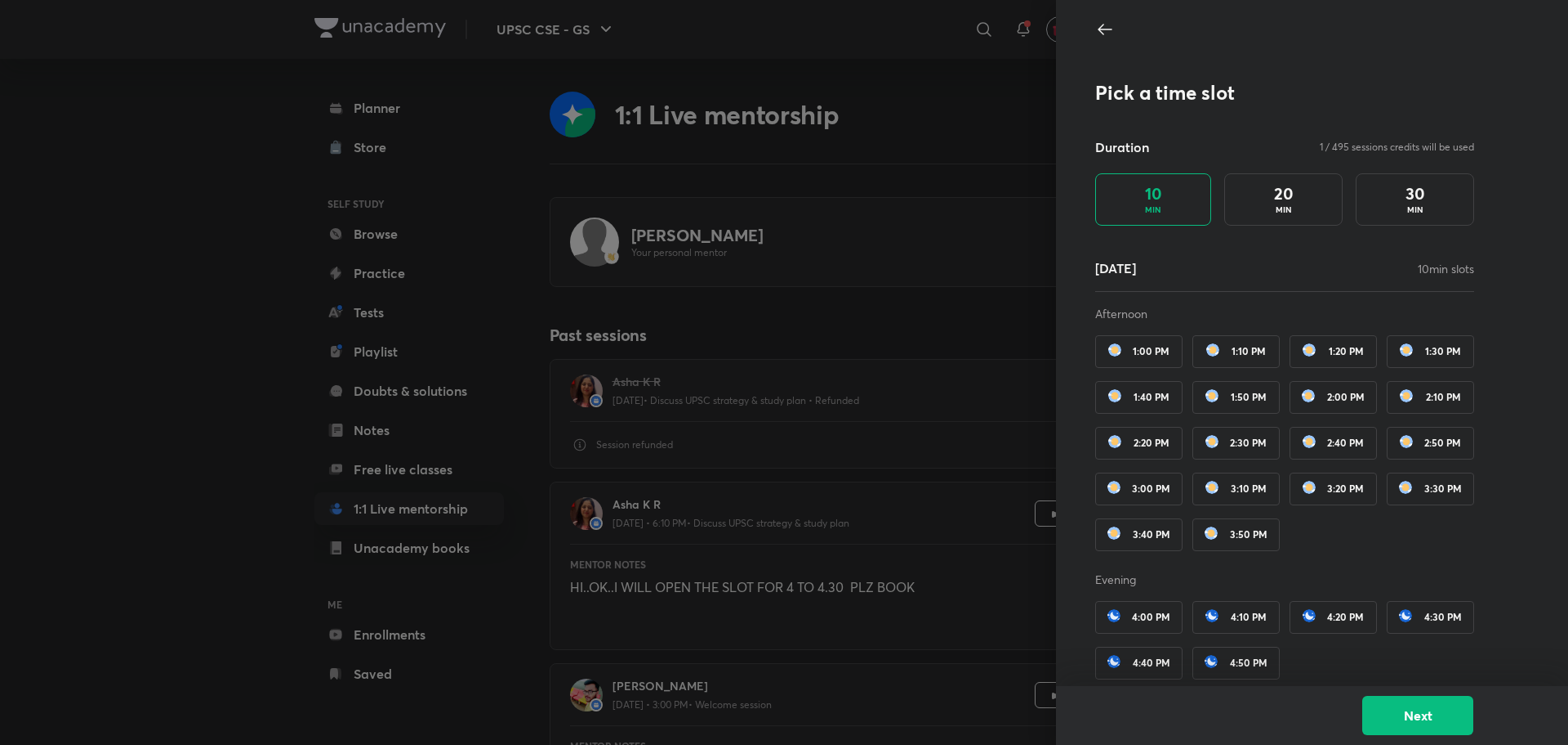
click at [1407, 203] on p "MIN" at bounding box center [1415, 209] width 17 height 12
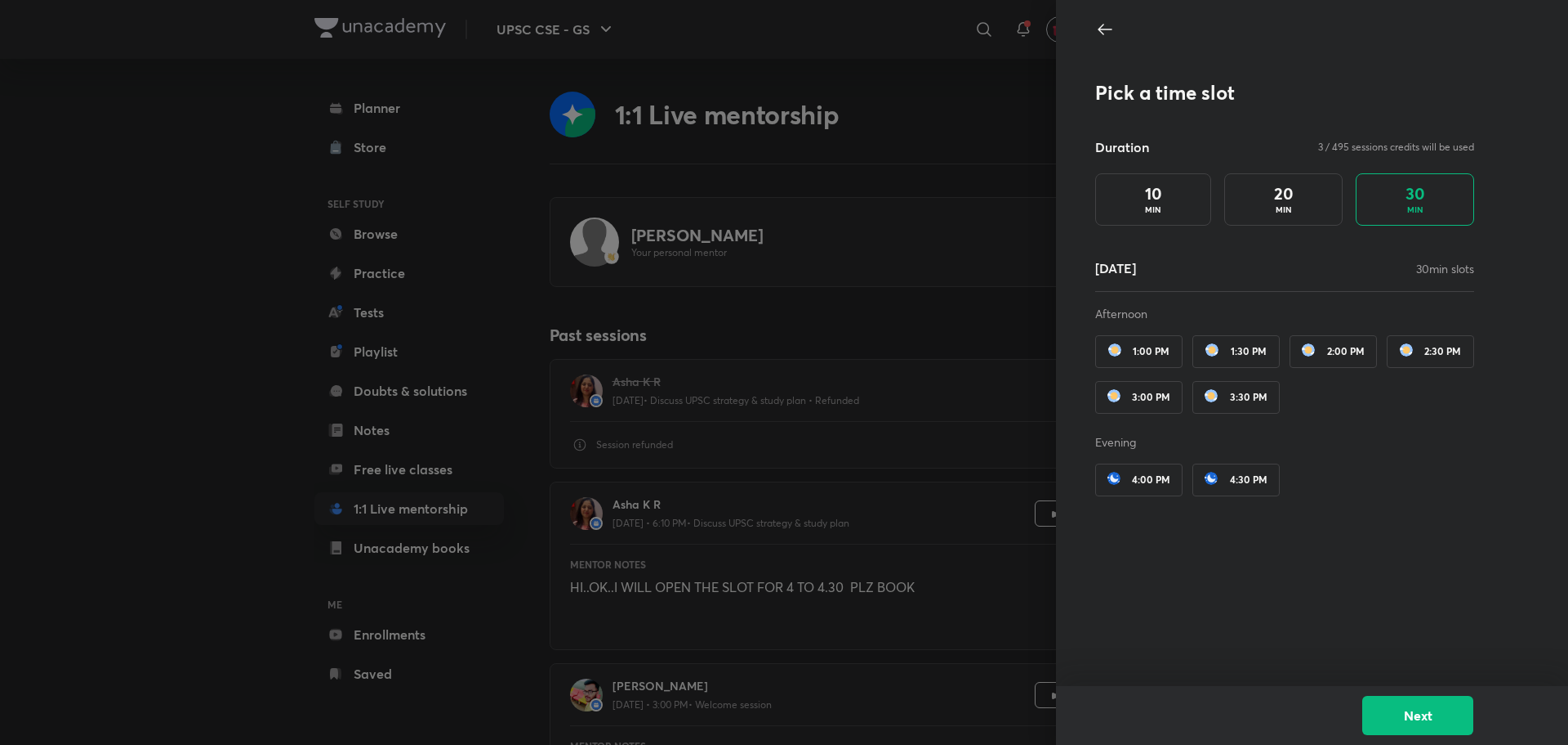
click at [1104, 32] on icon at bounding box center [1105, 30] width 20 height 20
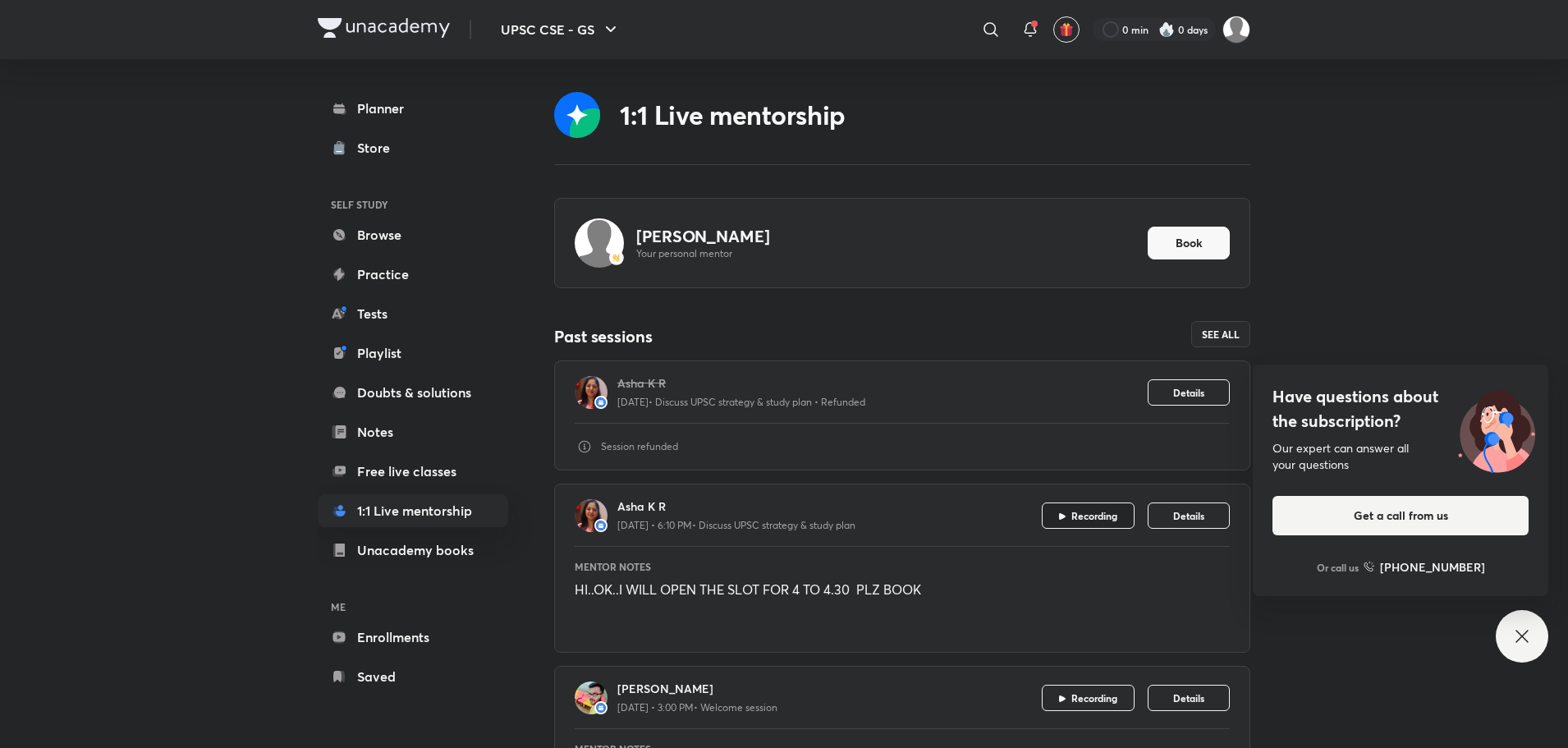
click at [1091, 515] on span "Recording" at bounding box center [1094, 515] width 46 height 13
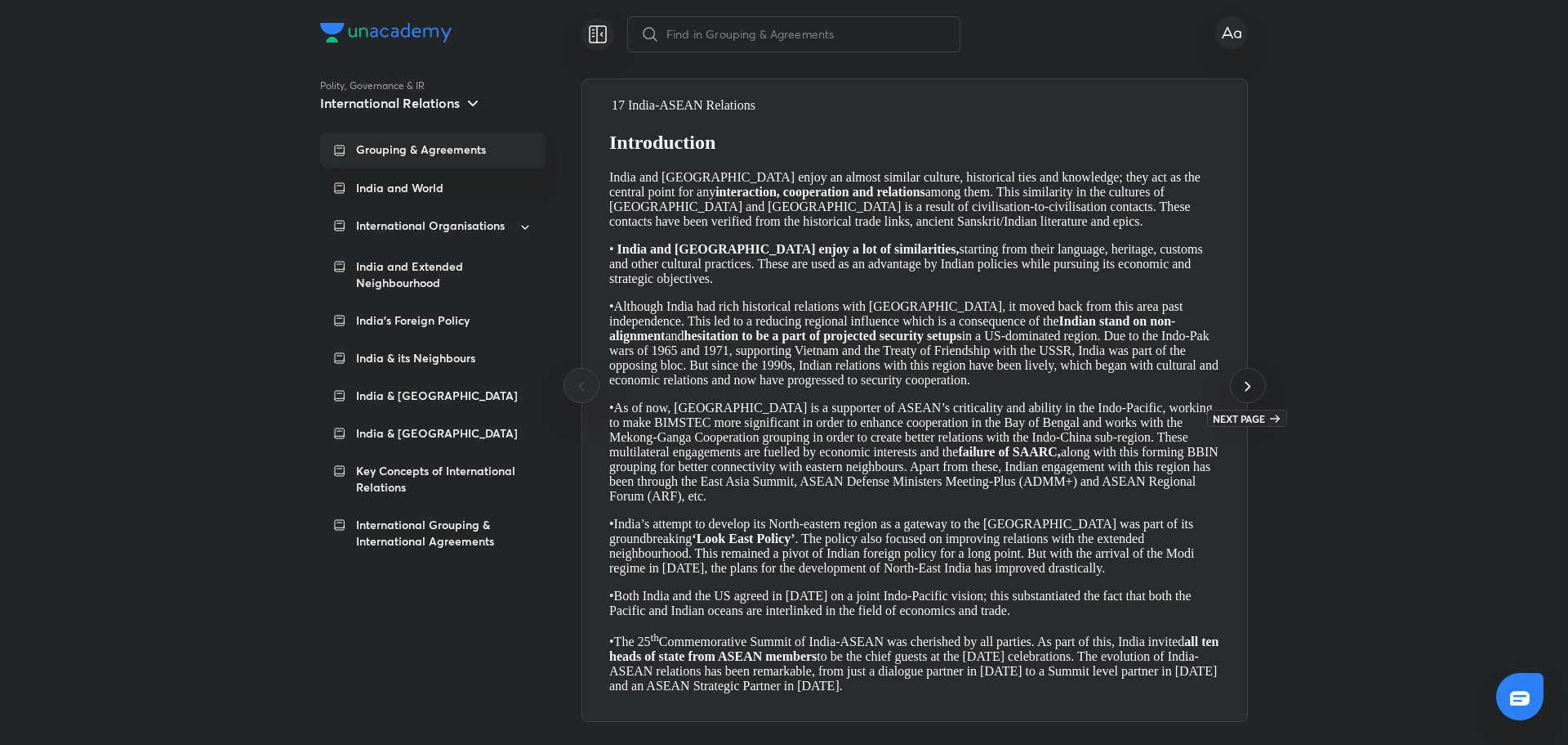
click at [1240, 383] on icon at bounding box center [1248, 386] width 20 height 20
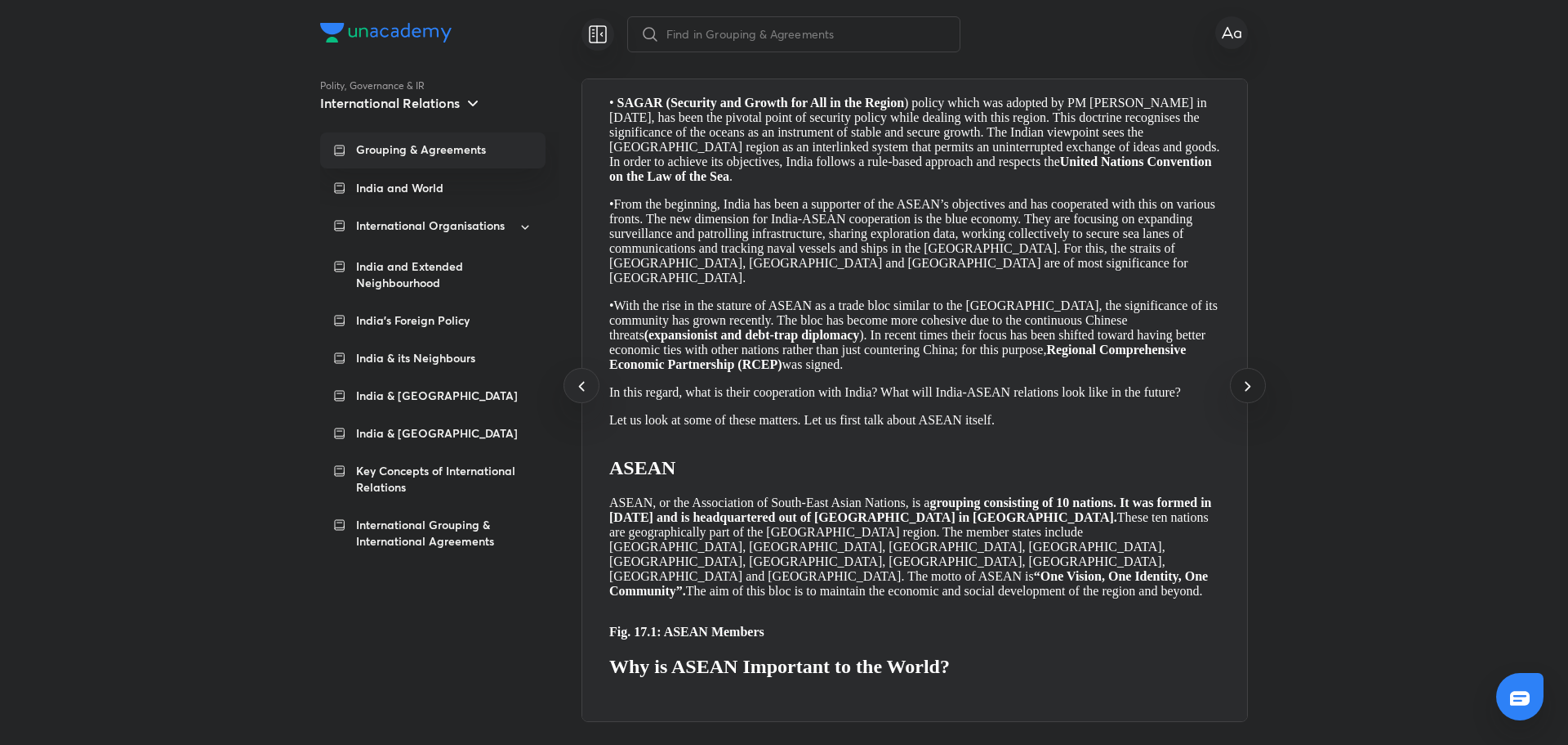
click at [1240, 383] on icon at bounding box center [1248, 386] width 20 height 20
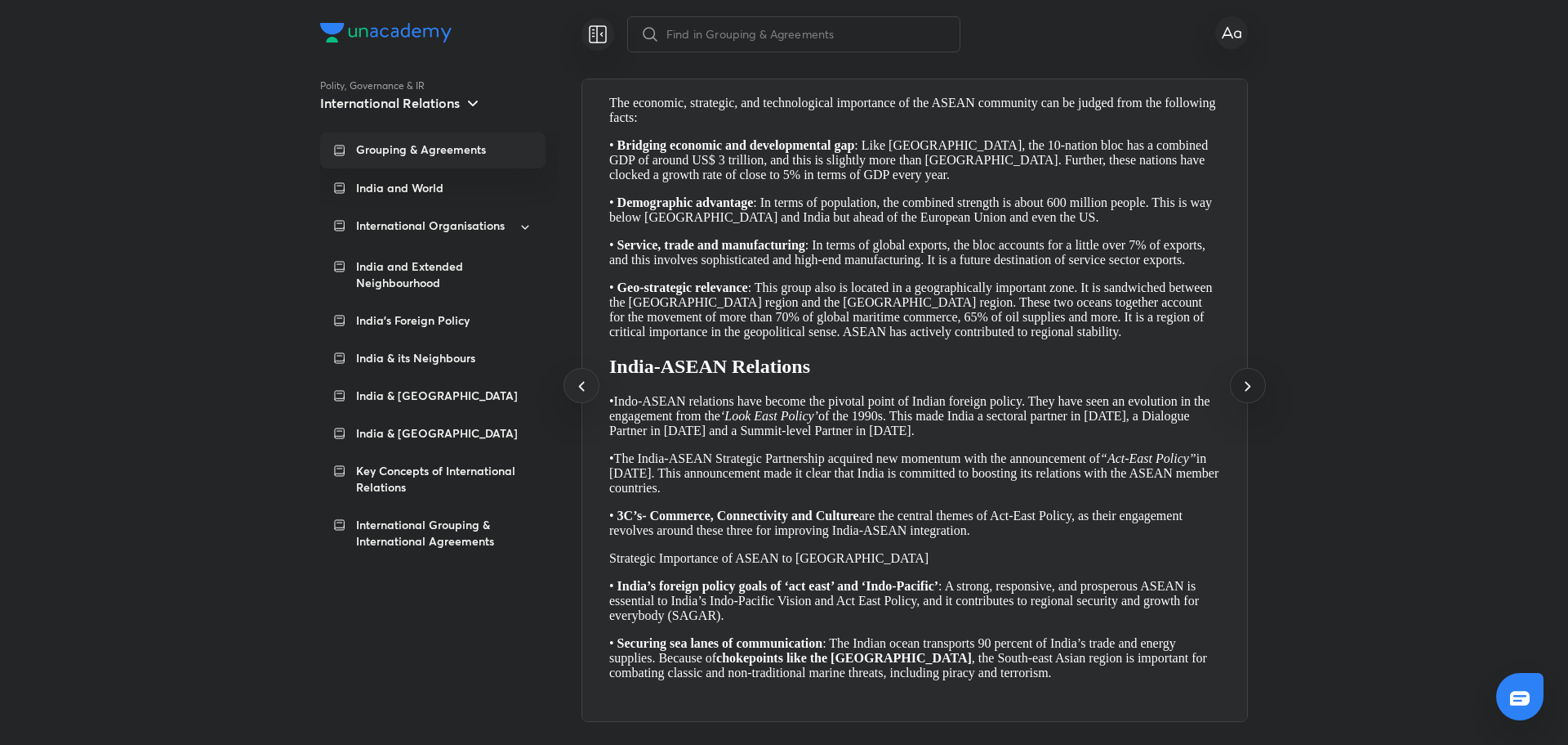
click at [1240, 383] on icon at bounding box center [1248, 386] width 20 height 20
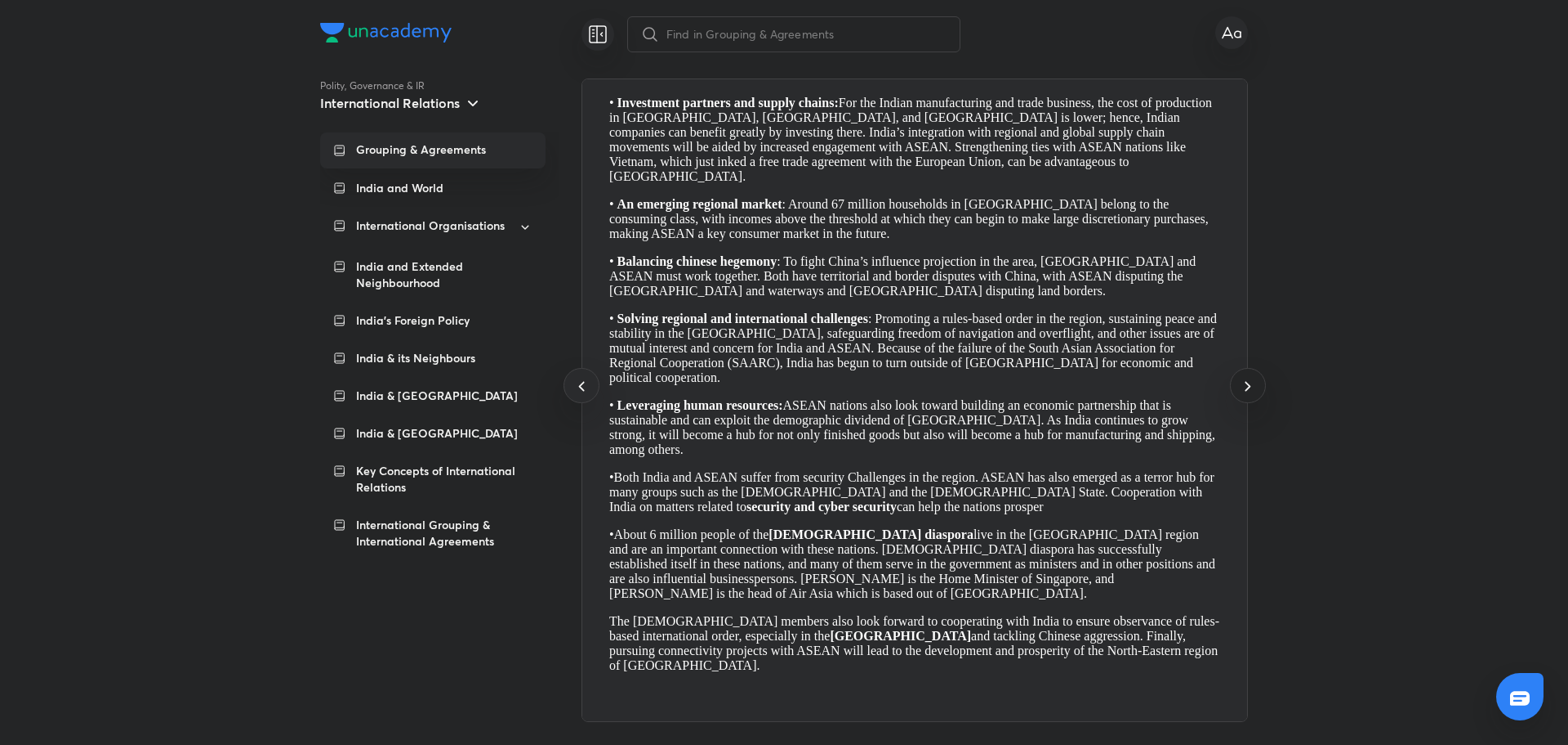
click at [1240, 383] on icon at bounding box center [1248, 386] width 20 height 20
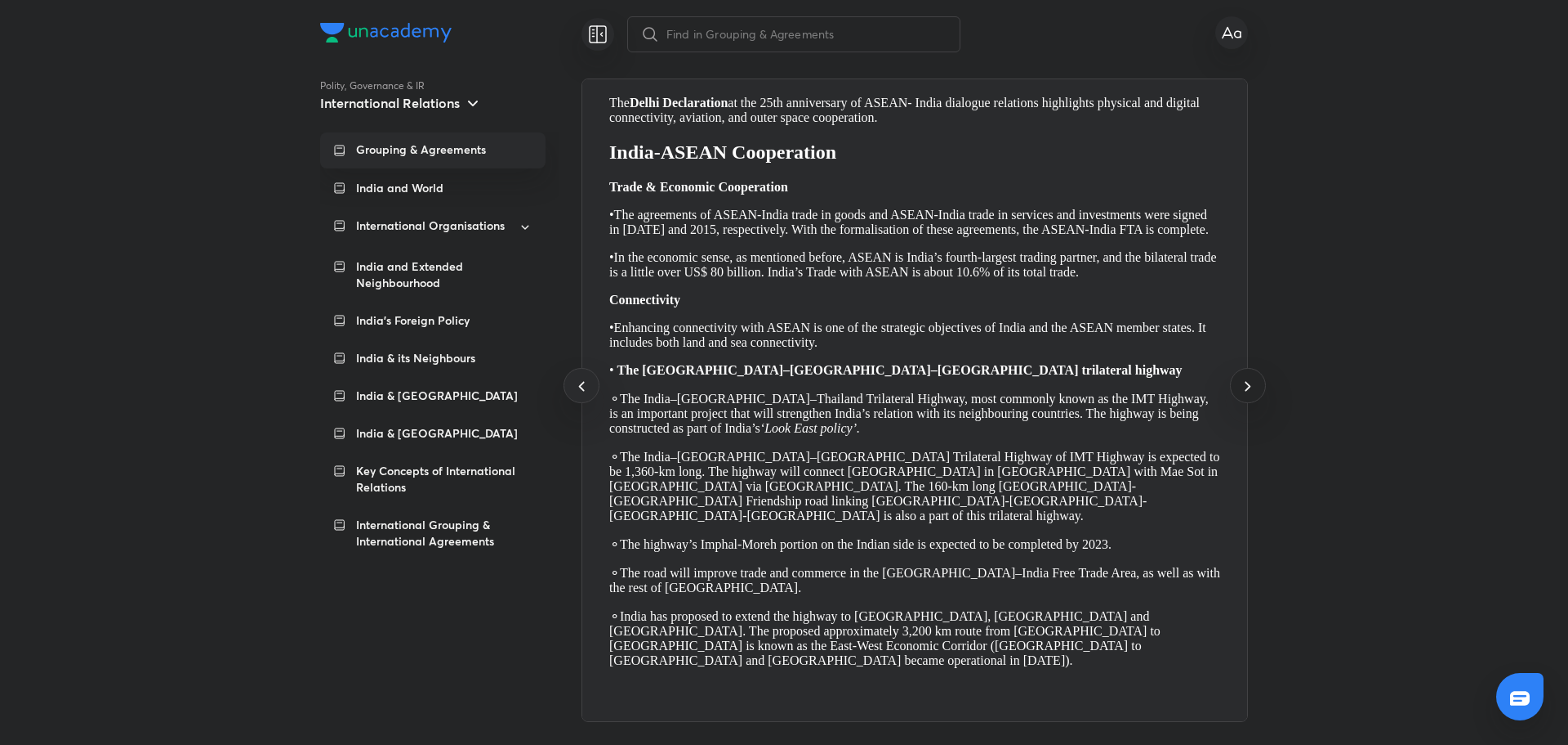
click at [1240, 383] on icon at bounding box center [1248, 386] width 20 height 20
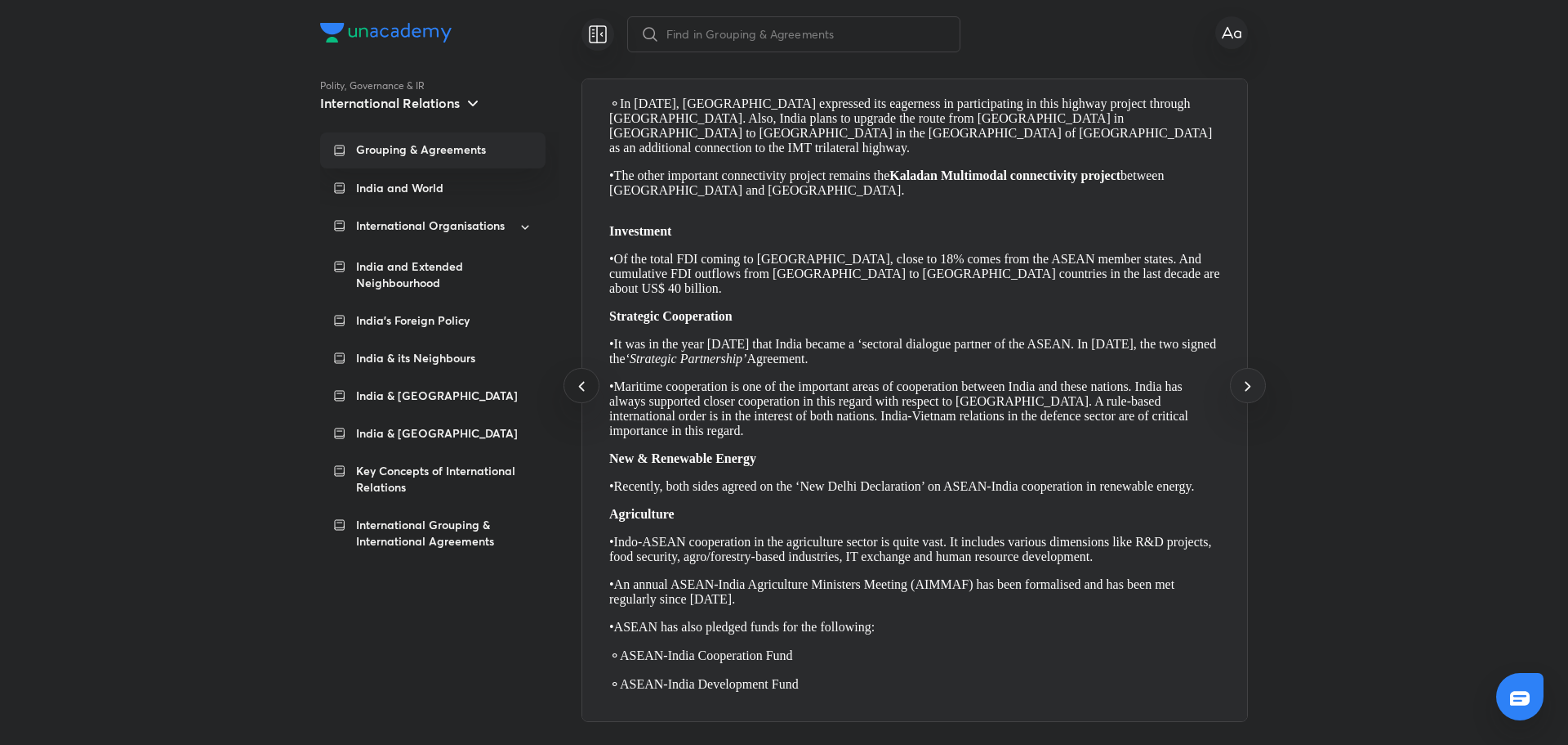
click at [593, 374] on div at bounding box center [582, 386] width 36 height 36
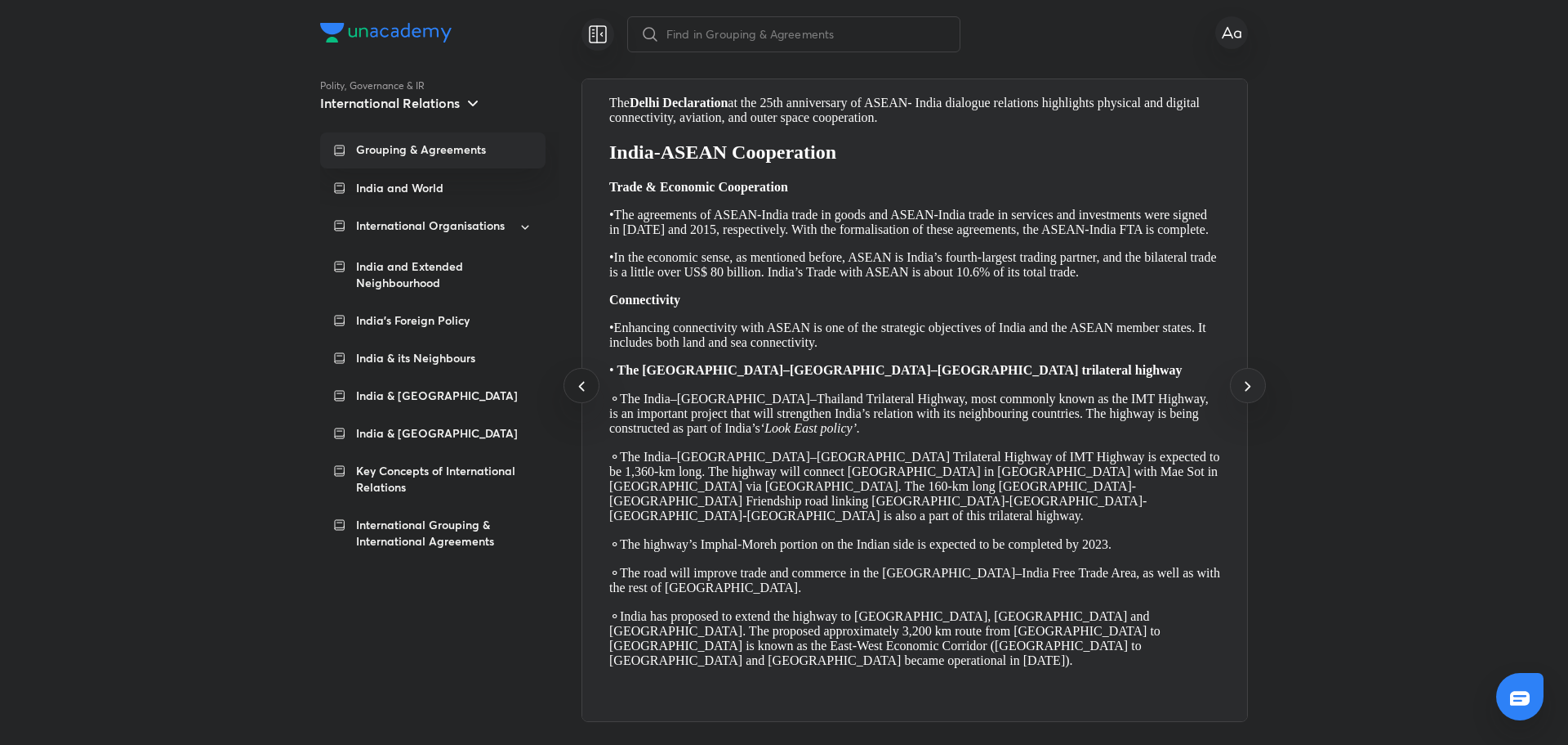
click at [593, 374] on div at bounding box center [582, 386] width 36 height 36
